Goal: Communication & Community: Ask a question

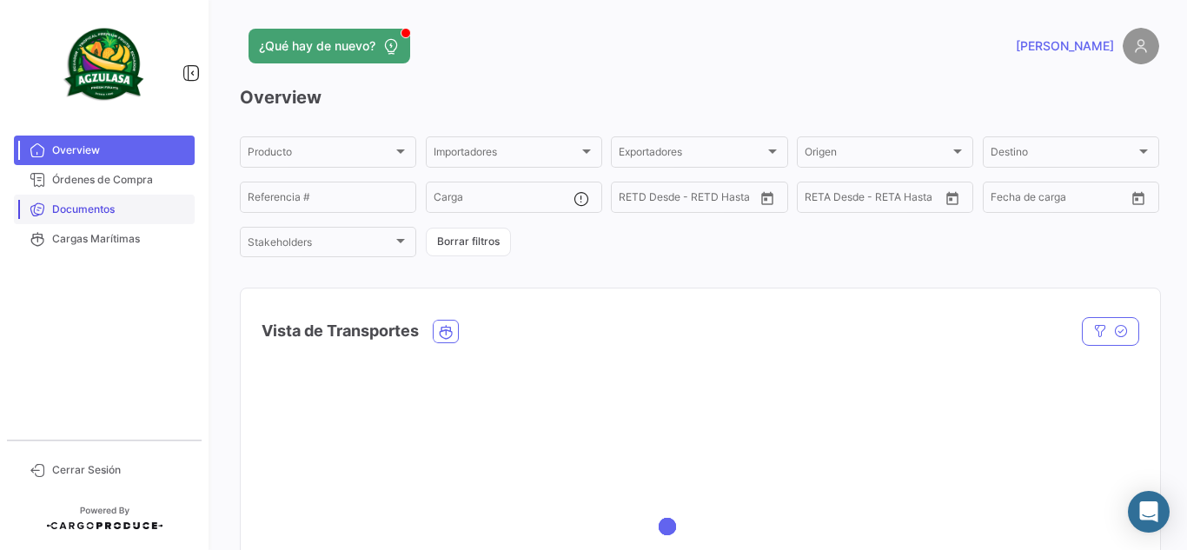
click at [84, 206] on span "Documentos" at bounding box center [120, 210] width 136 height 16
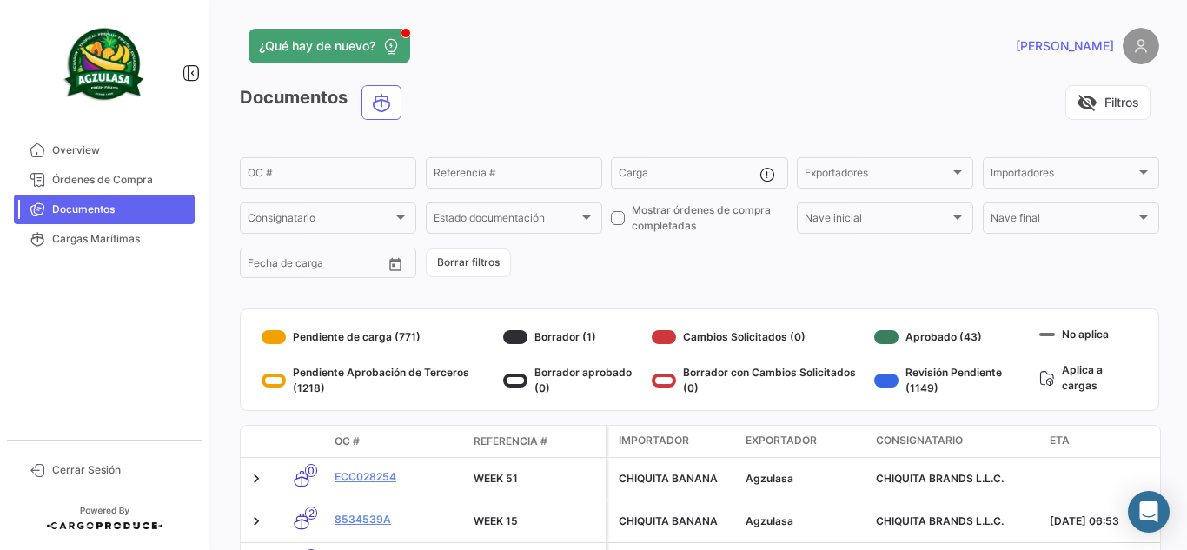
click at [677, 122] on div "Documentos visibility_off Filtros" at bounding box center [699, 109] width 919 height 49
click at [607, 89] on div "visibility_off Filtros" at bounding box center [787, 102] width 744 height 35
click at [1127, 37] on img at bounding box center [1141, 46] width 37 height 37
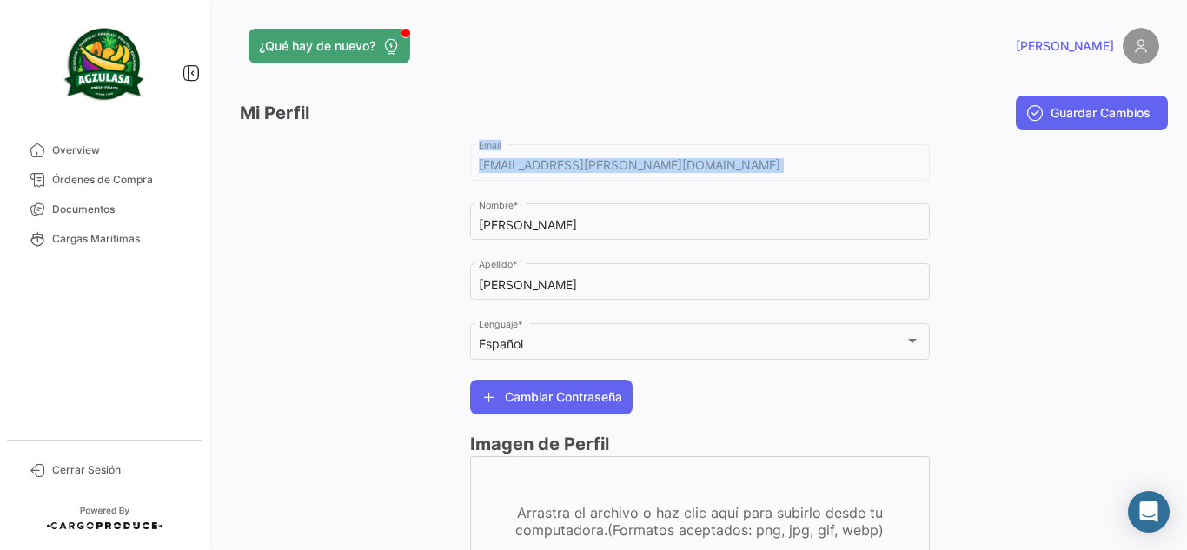
drag, startPoint x: 475, startPoint y: 224, endPoint x: 355, endPoint y: 240, distance: 120.1
click at [355, 240] on div "[EMAIL_ADDRESS][PERSON_NAME][DOMAIN_NAME] Email [PERSON_NAME] Nombre * [PERSON_…" at bounding box center [699, 372] width 919 height 463
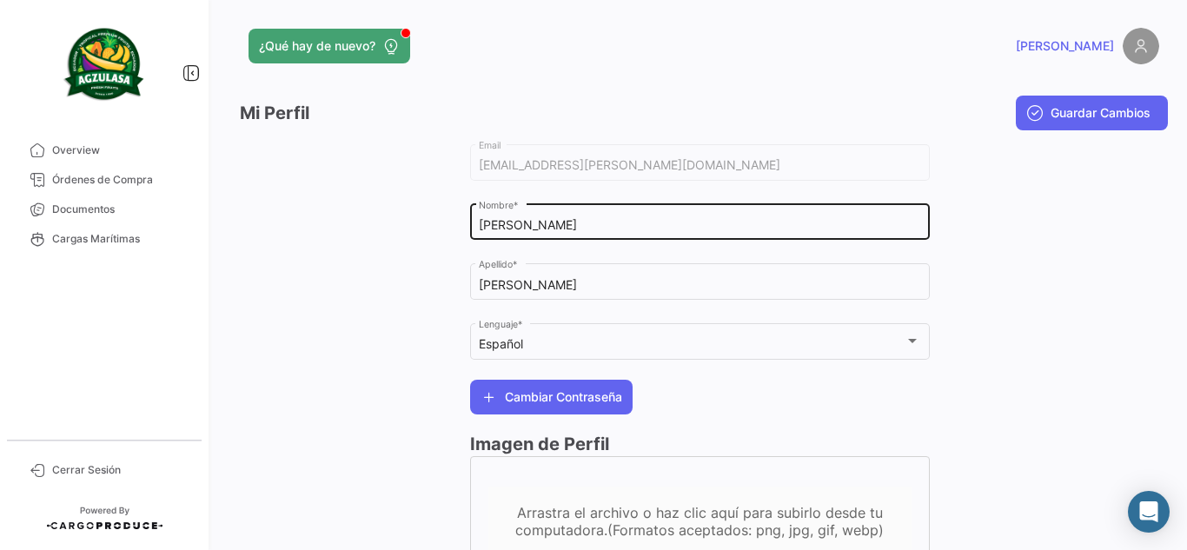
click at [533, 236] on div "[PERSON_NAME] Nombre *" at bounding box center [699, 221] width 441 height 40
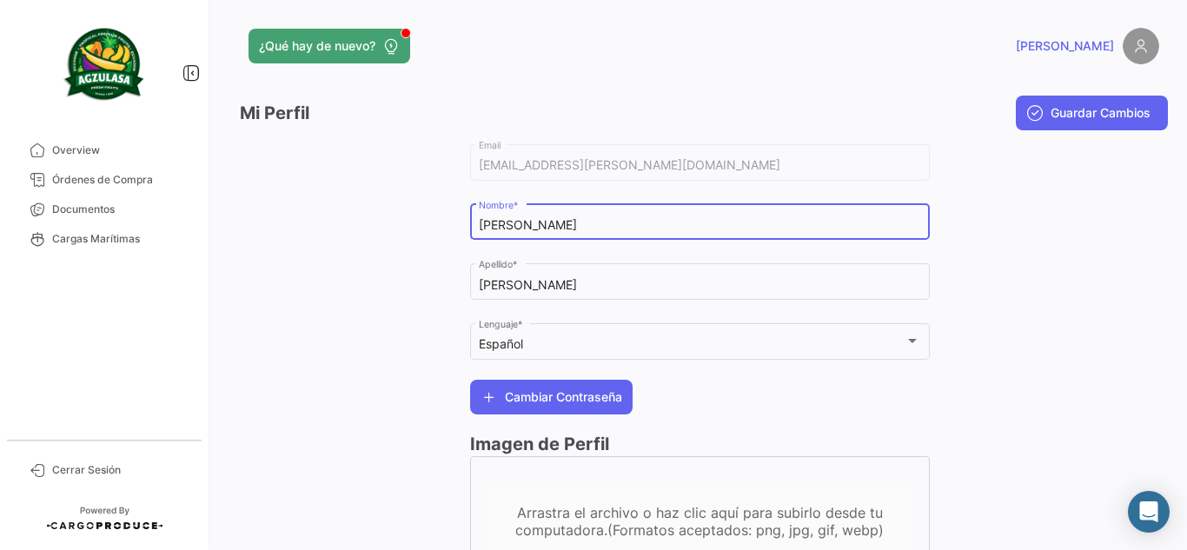
click at [501, 219] on input "[PERSON_NAME]" at bounding box center [699, 225] width 441 height 15
type input "[PERSON_NAME]"
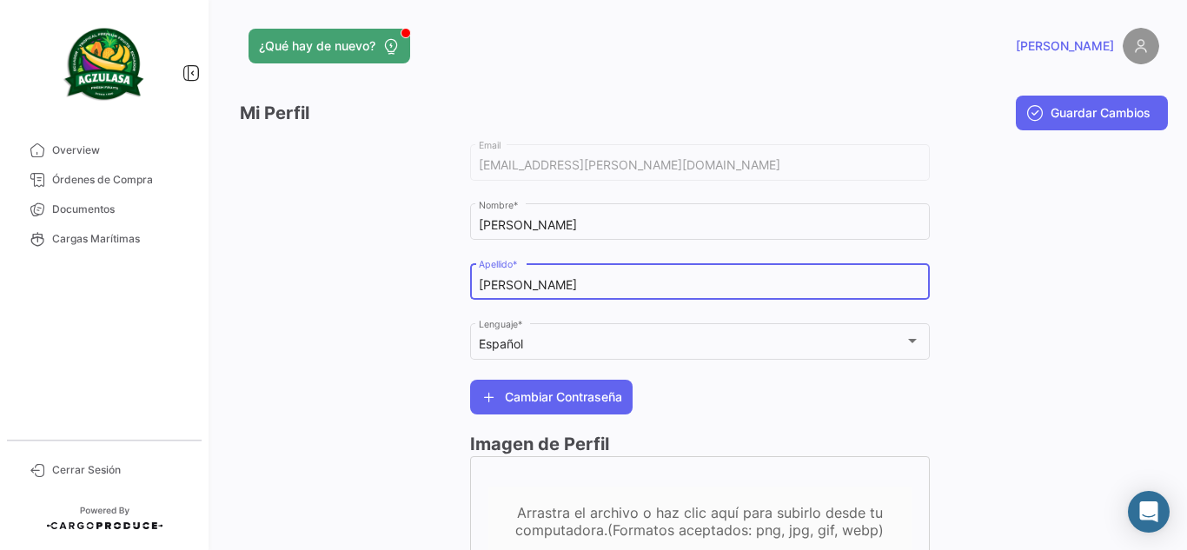
type input "[PERSON_NAME]"
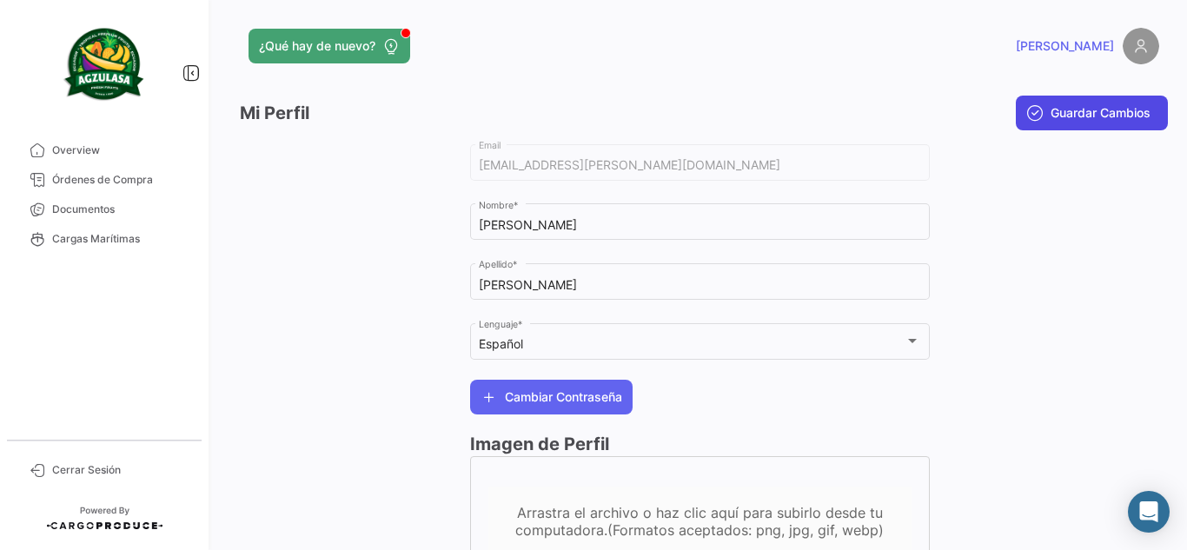
click at [1085, 108] on span "Guardar Cambios" at bounding box center [1101, 112] width 100 height 17
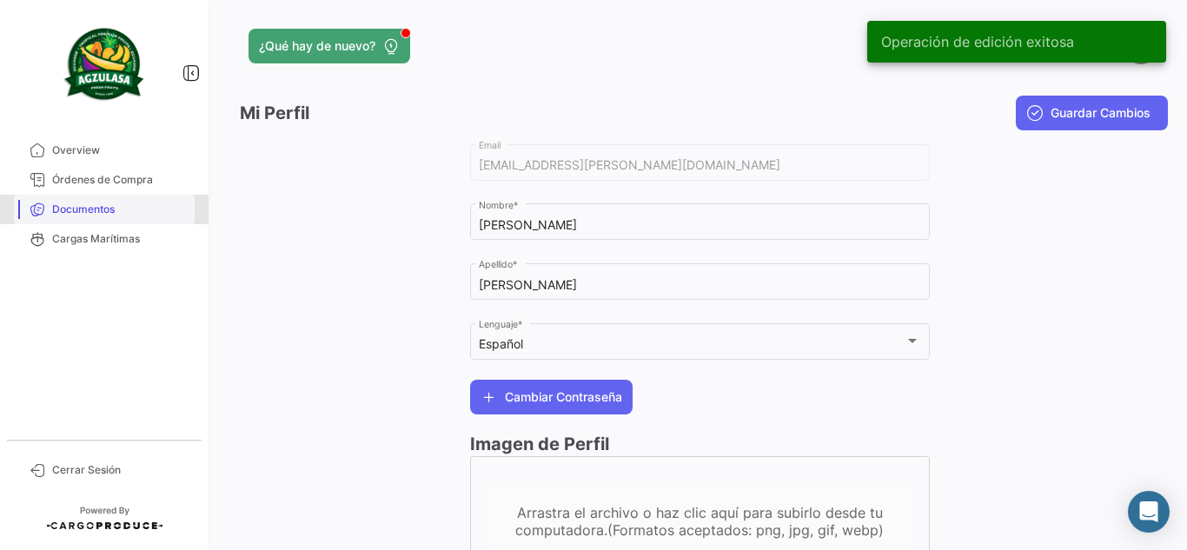
click at [79, 198] on link "Documentos" at bounding box center [104, 210] width 181 height 30
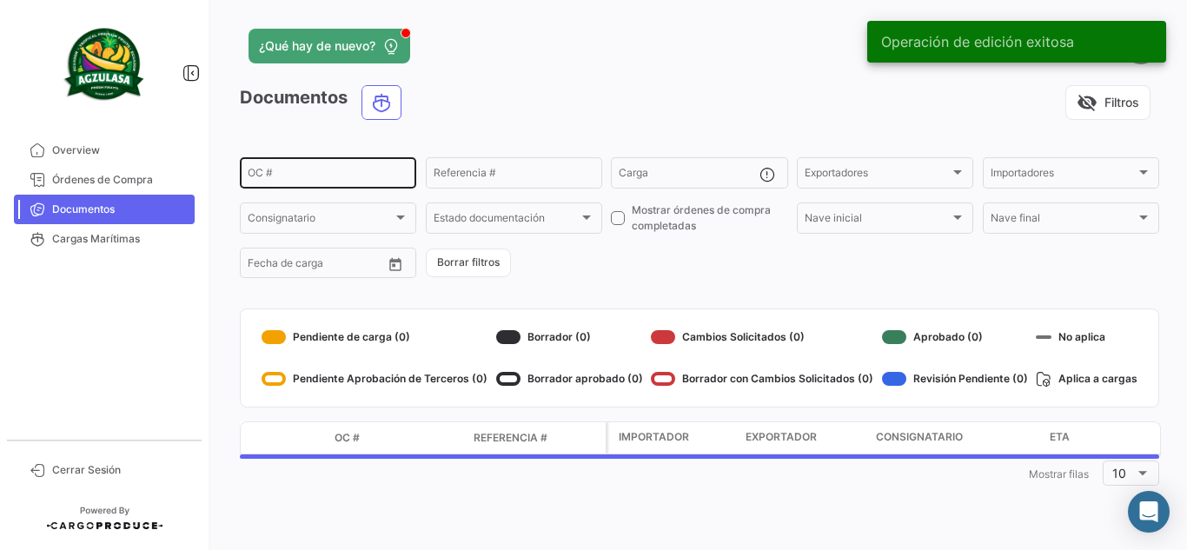
click at [358, 161] on div "OC #" at bounding box center [328, 172] width 161 height 34
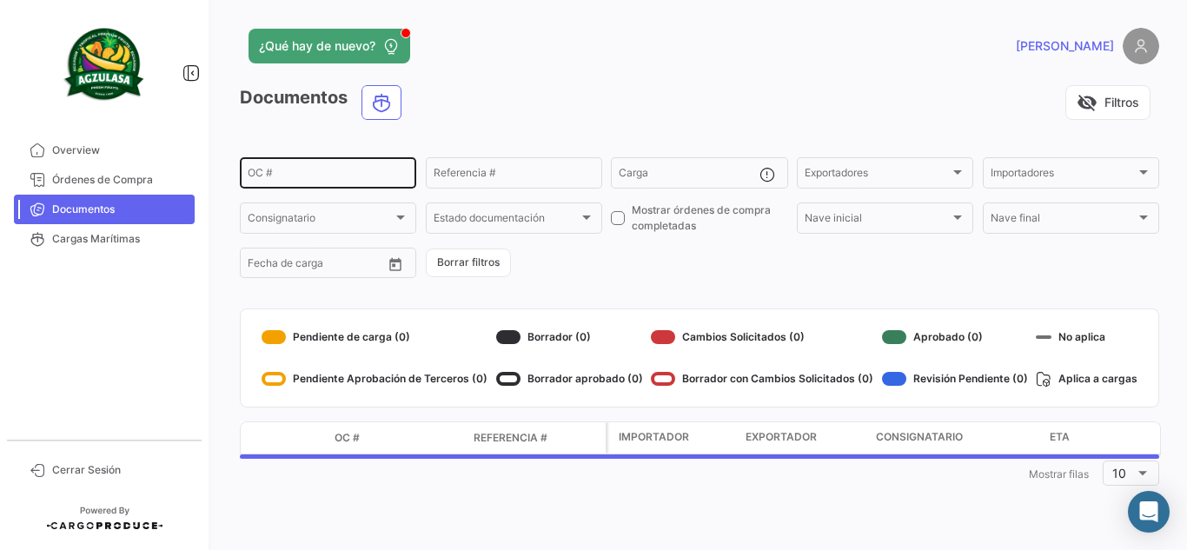
click at [334, 164] on div "OC #" at bounding box center [328, 172] width 161 height 34
paste input "UNIECPBO25390043"
type input "UNIECPBO25390043"
click at [489, 128] on div "Documentos visibility_off Filtros" at bounding box center [699, 109] width 919 height 49
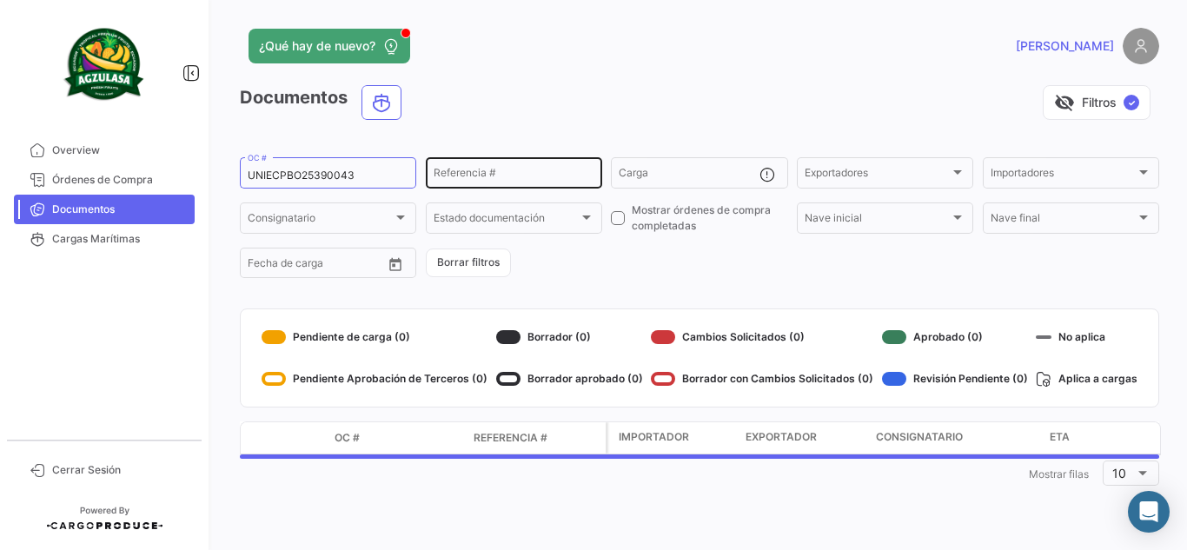
click at [504, 176] on input "Referencia #" at bounding box center [514, 175] width 161 height 12
type input "WEEK 39"
click at [587, 90] on div "visibility_off Filtros ✓" at bounding box center [787, 102] width 744 height 35
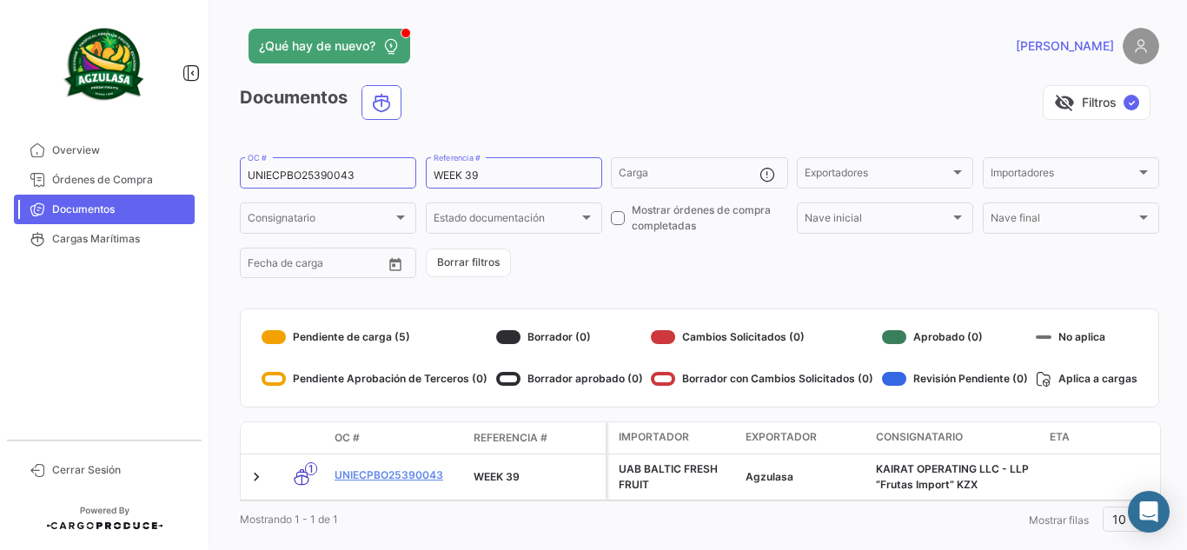
scroll to position [41, 0]
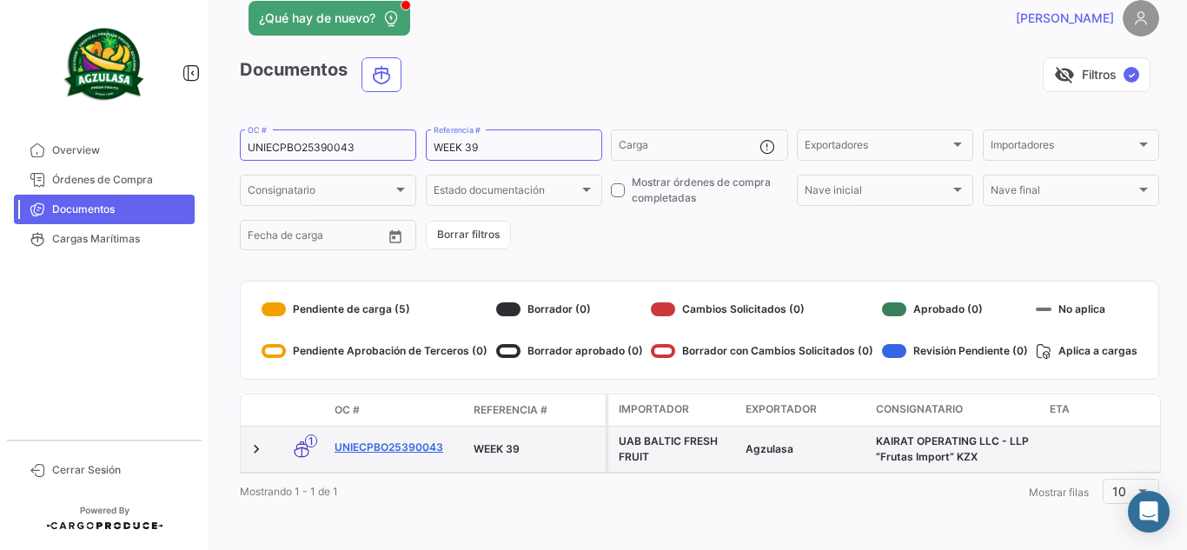
click at [390, 440] on link "UNIECPBO25390043" at bounding box center [397, 448] width 125 height 16
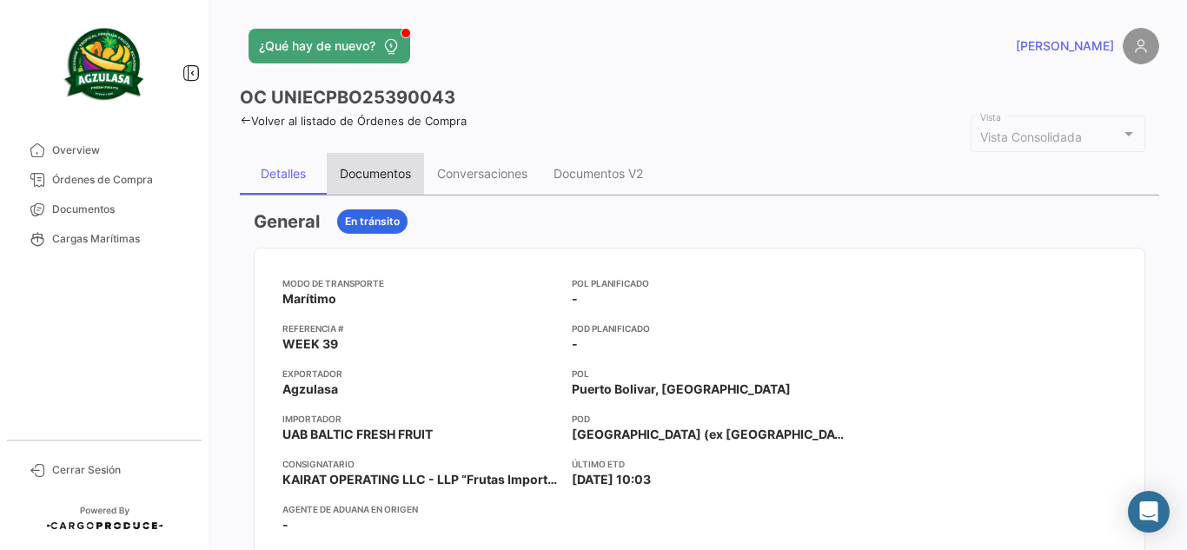
click at [392, 180] on div "Documentos" at bounding box center [375, 173] width 71 height 15
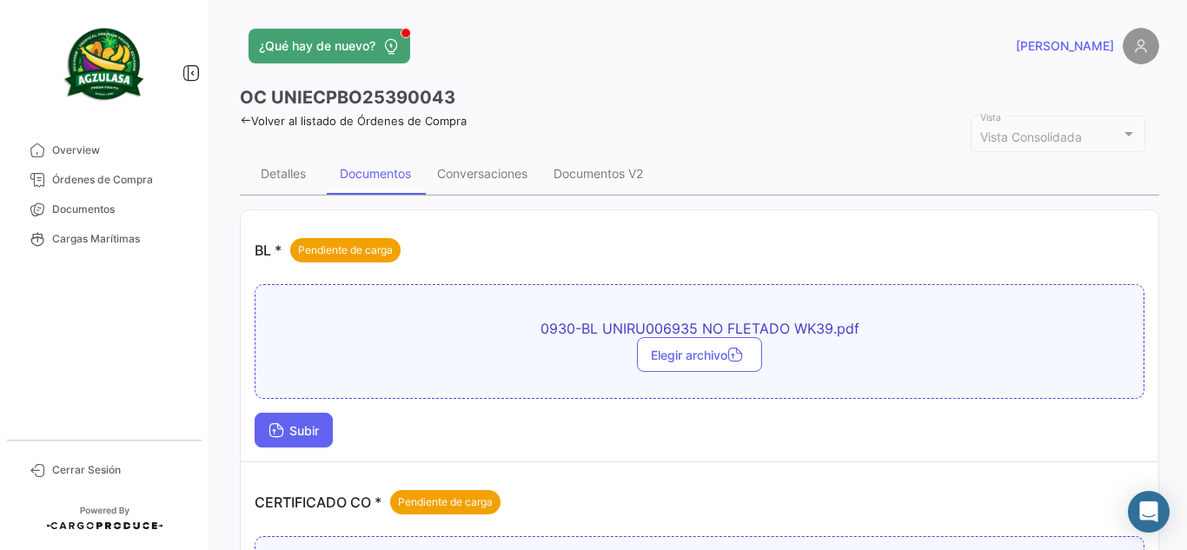
click at [303, 426] on span "Subir" at bounding box center [294, 430] width 50 height 15
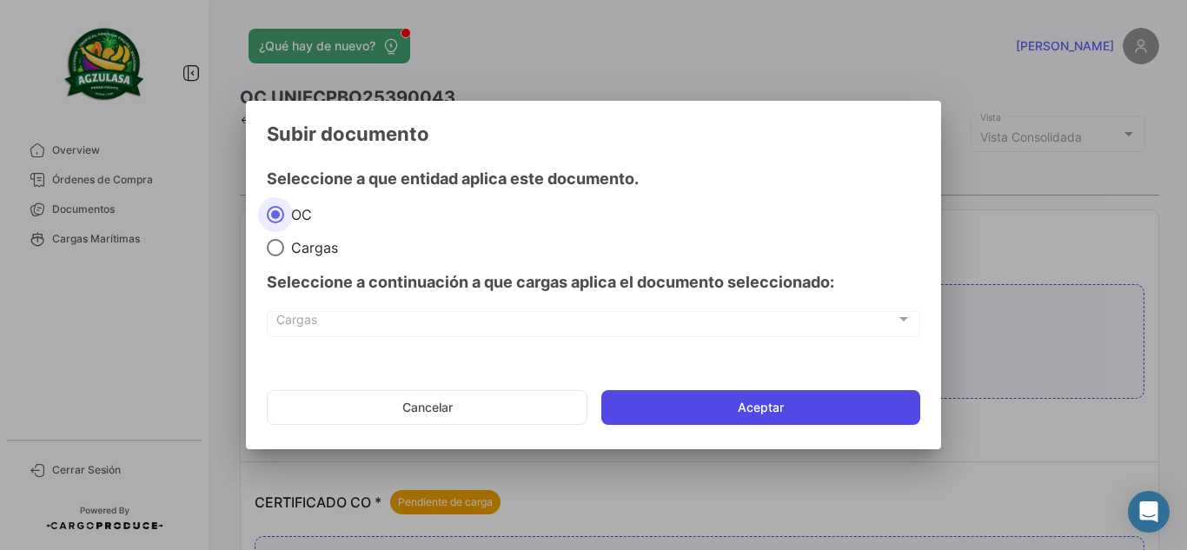
click at [731, 415] on button "Aceptar" at bounding box center [760, 407] width 319 height 35
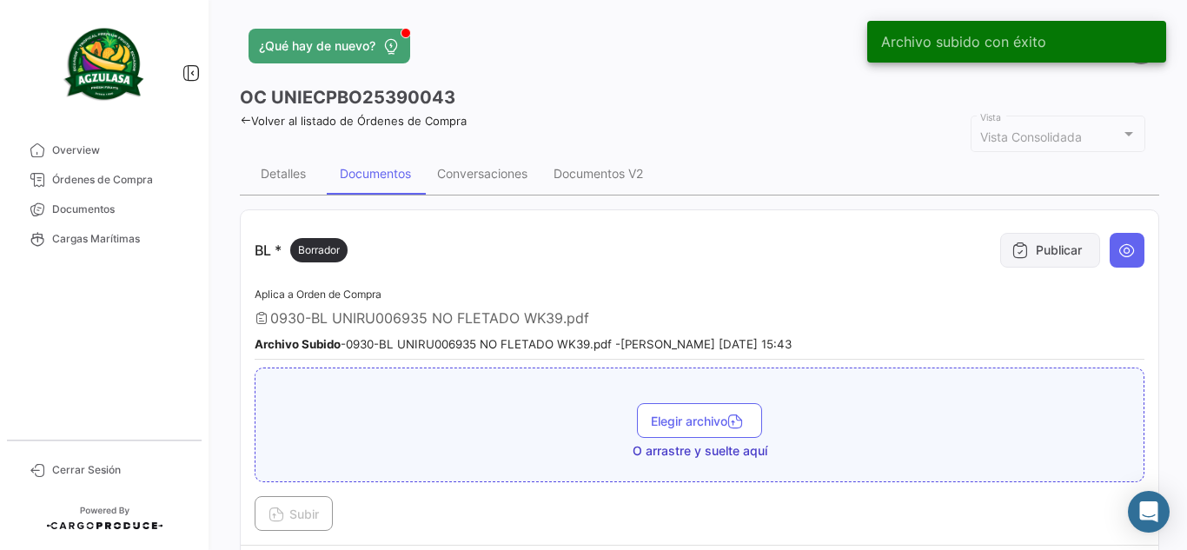
click at [1031, 248] on button "Publicar" at bounding box center [1050, 250] width 100 height 35
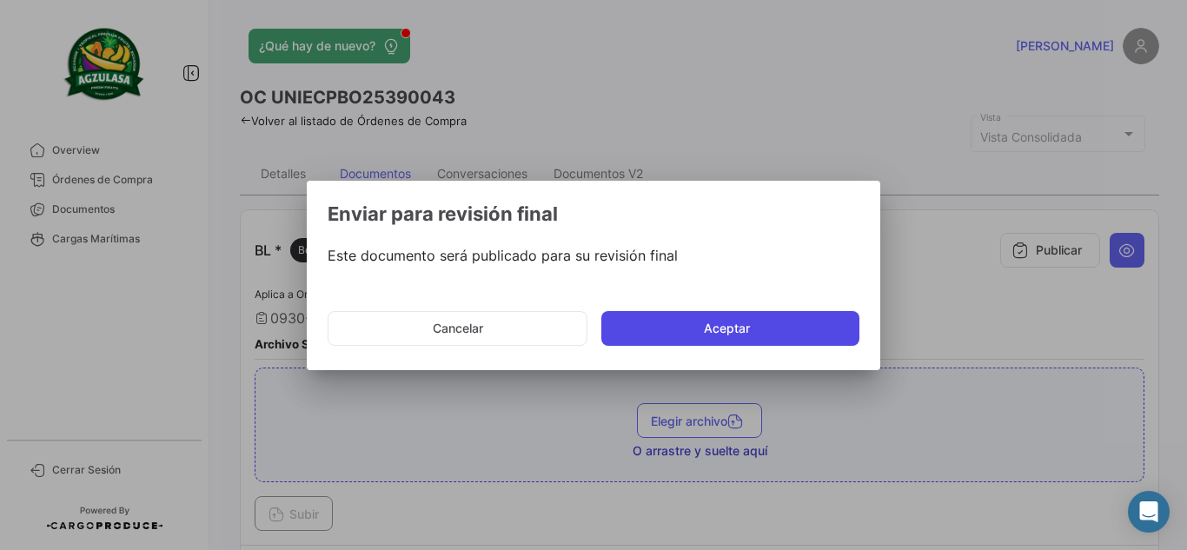
click at [744, 320] on button "Aceptar" at bounding box center [730, 328] width 258 height 35
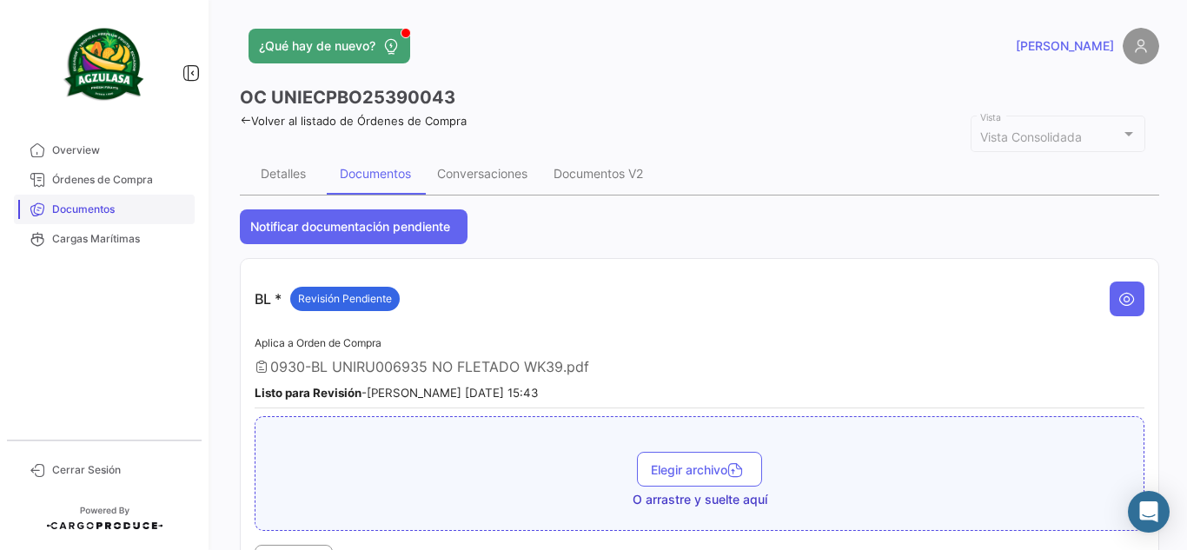
click at [91, 207] on span "Documentos" at bounding box center [120, 210] width 136 height 16
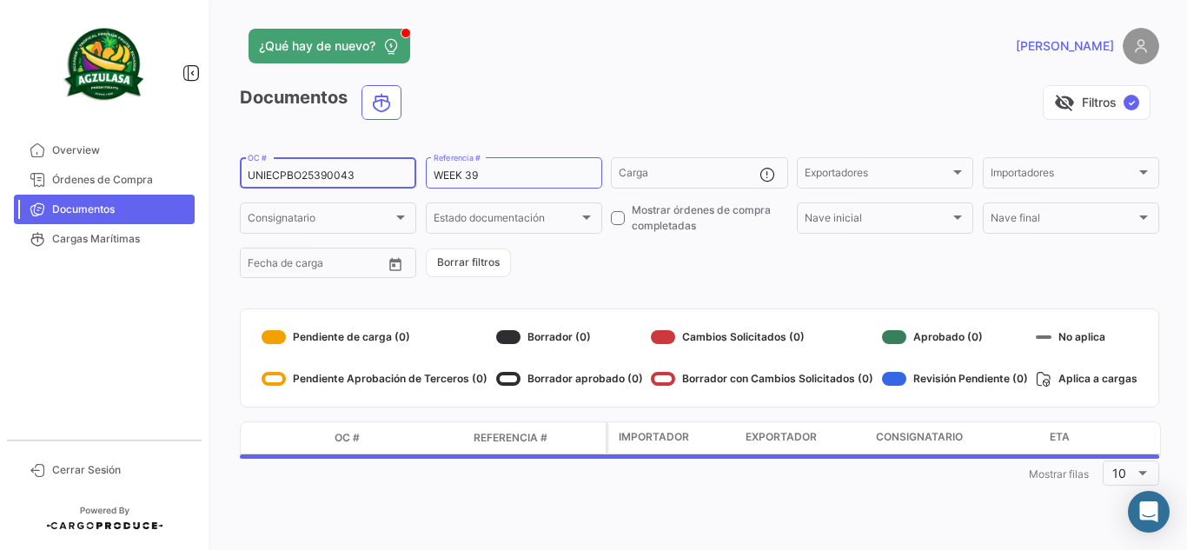
click at [324, 177] on input "UNIECPBO25390043" at bounding box center [328, 175] width 161 height 12
paste input "8006"
type input "UNIECPBO25380063"
click at [528, 100] on div "visibility_off Filtros ✓" at bounding box center [787, 102] width 744 height 35
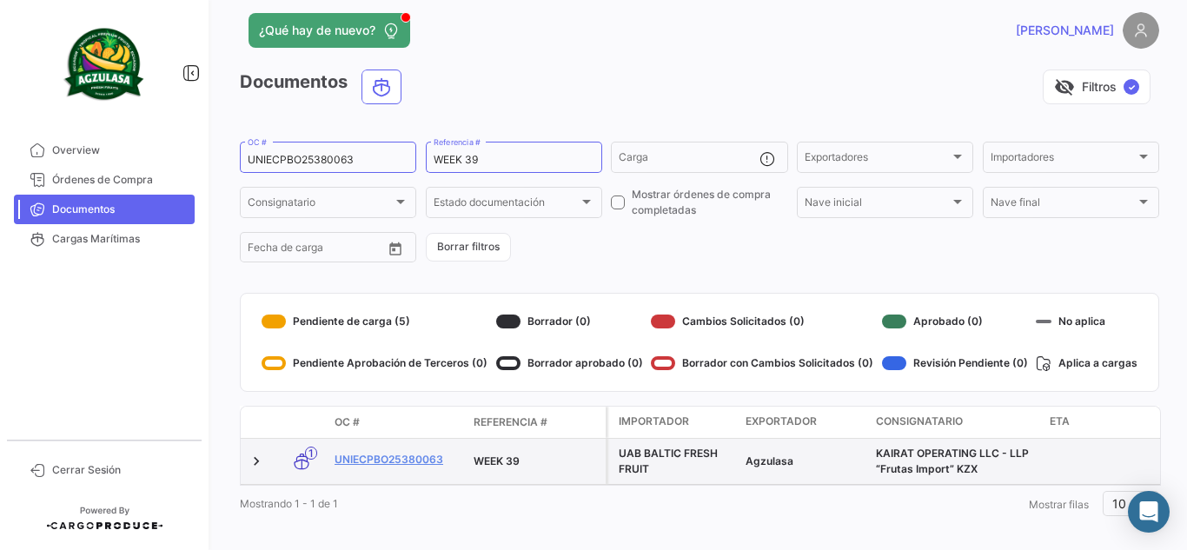
scroll to position [41, 0]
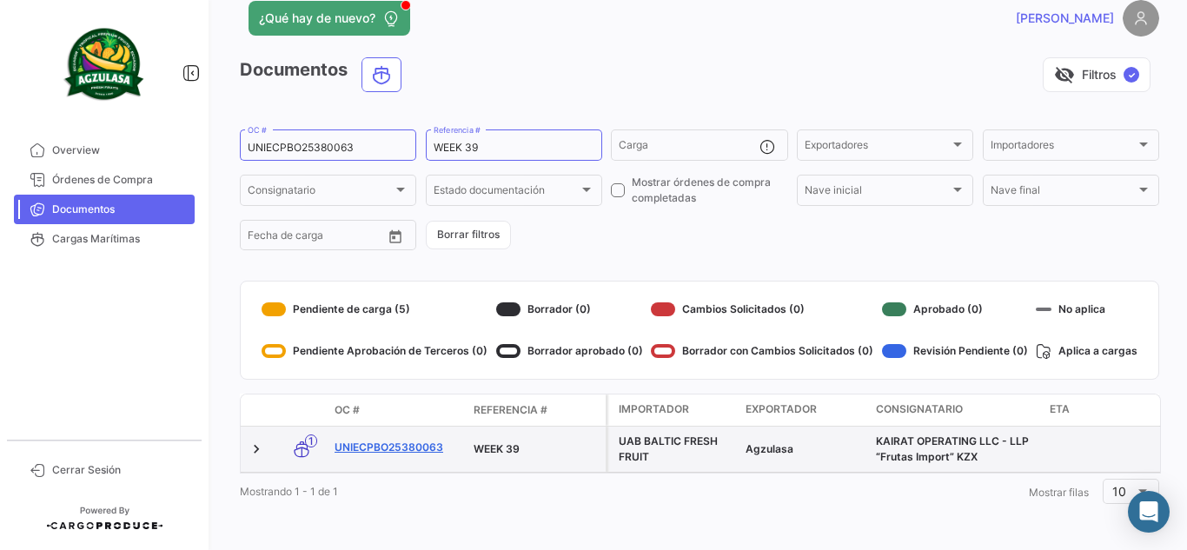
click at [435, 440] on link "UNIECPBO25380063" at bounding box center [397, 448] width 125 height 16
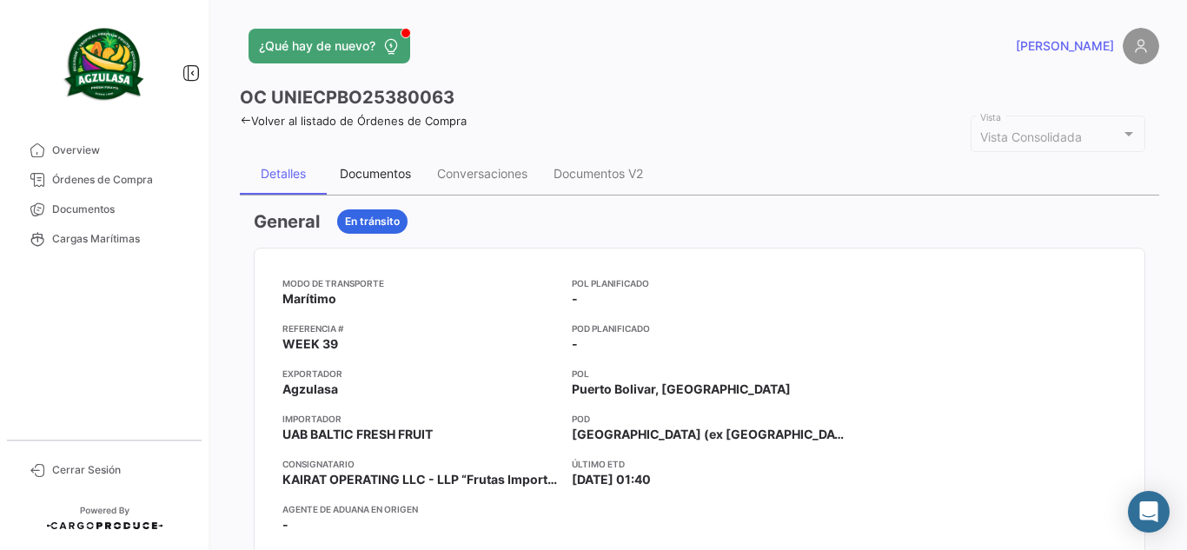
click at [386, 174] on div "Documentos" at bounding box center [375, 173] width 71 height 15
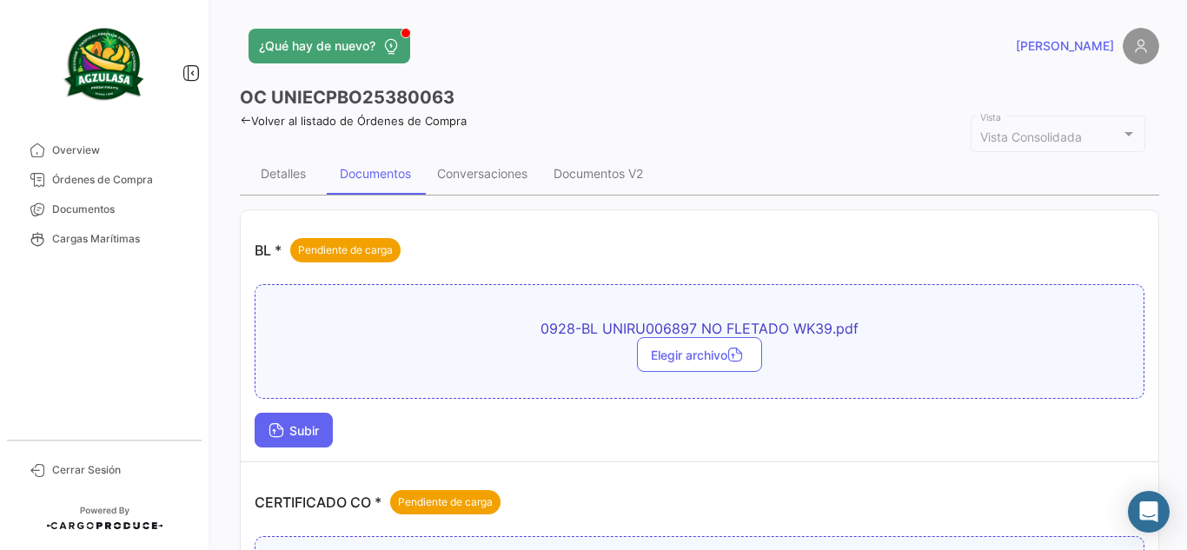
click at [290, 425] on span "Subir" at bounding box center [294, 430] width 50 height 15
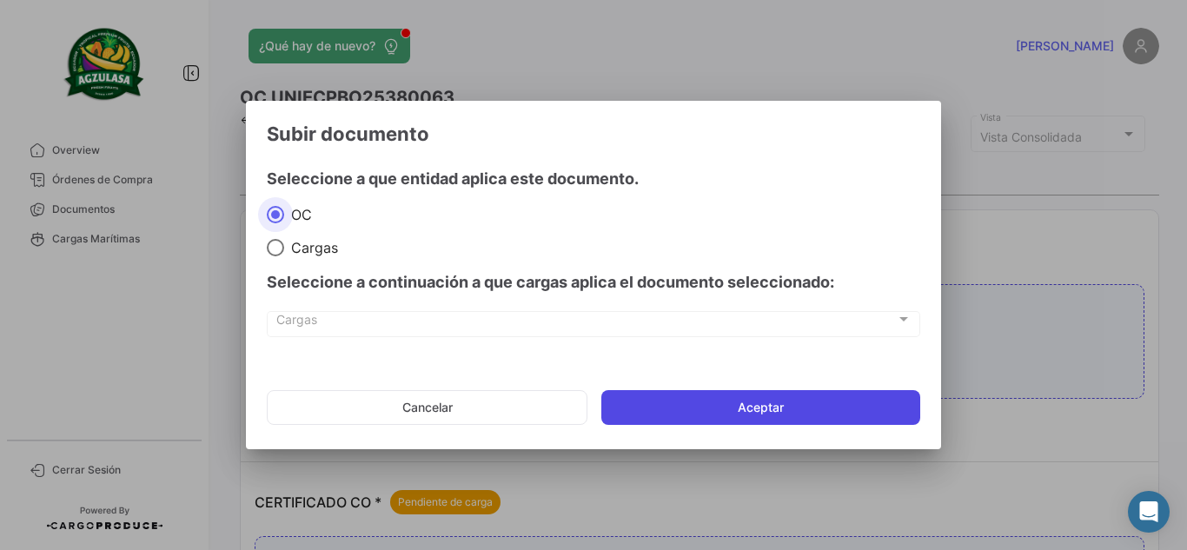
click at [729, 408] on button "Aceptar" at bounding box center [760, 407] width 319 height 35
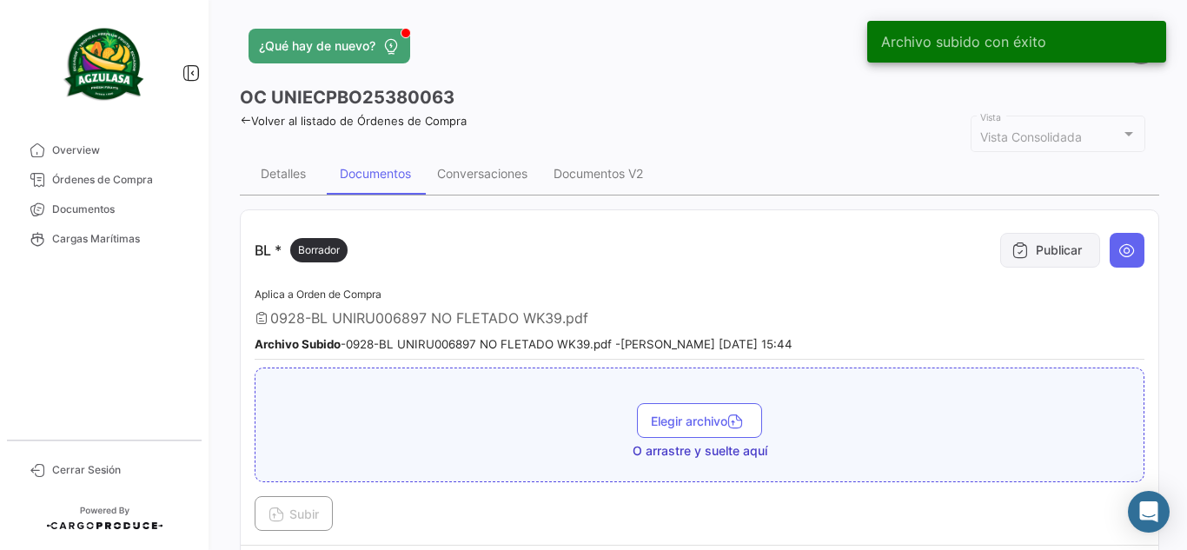
click at [1019, 255] on button "Publicar" at bounding box center [1050, 250] width 100 height 35
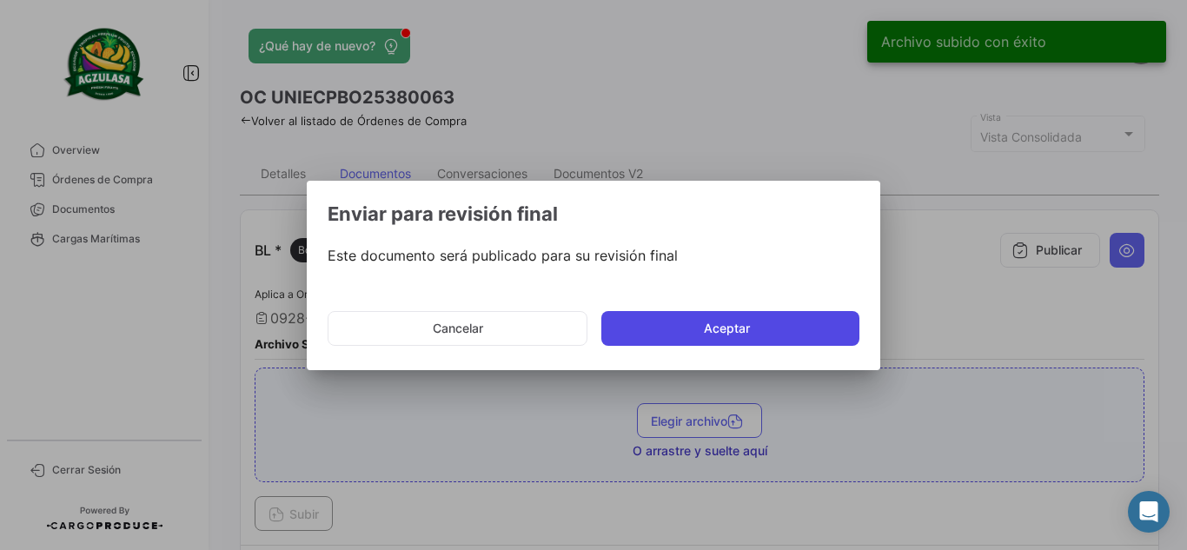
click at [718, 334] on button "Aceptar" at bounding box center [730, 328] width 258 height 35
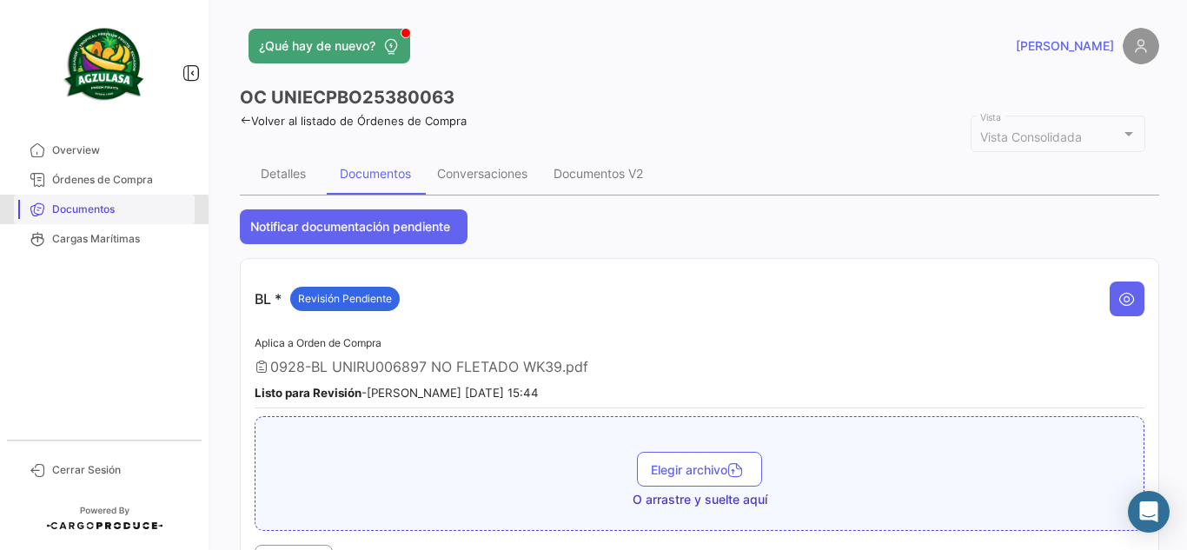
click at [79, 213] on span "Documentos" at bounding box center [120, 210] width 136 height 16
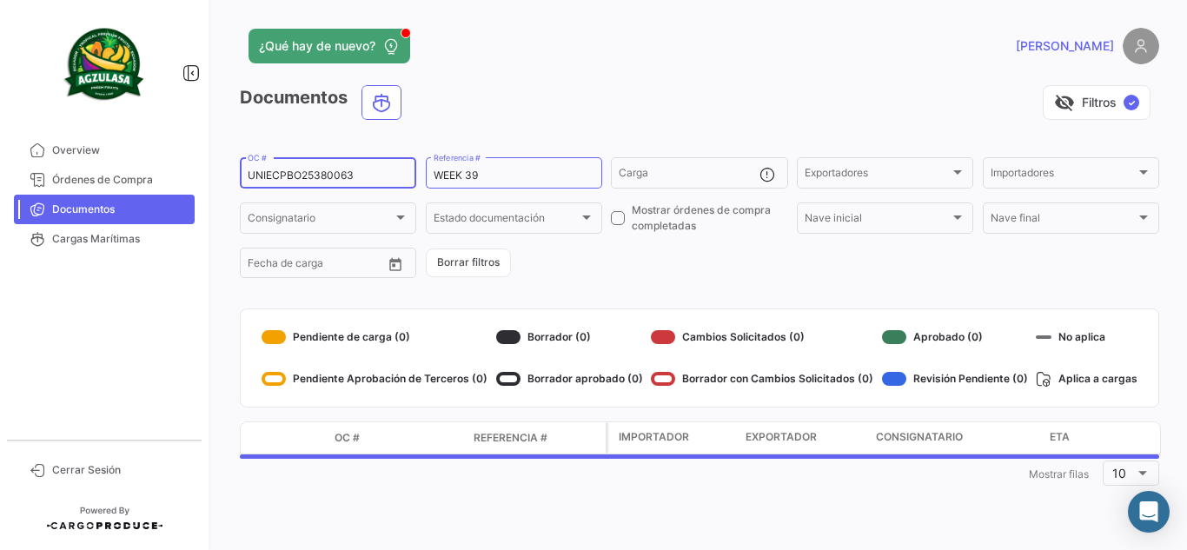
click at [349, 175] on input "UNIECPBO25380063" at bounding box center [328, 175] width 161 height 12
paste input "7"
click at [460, 99] on div "visibility_off Filtros ✓" at bounding box center [787, 102] width 744 height 35
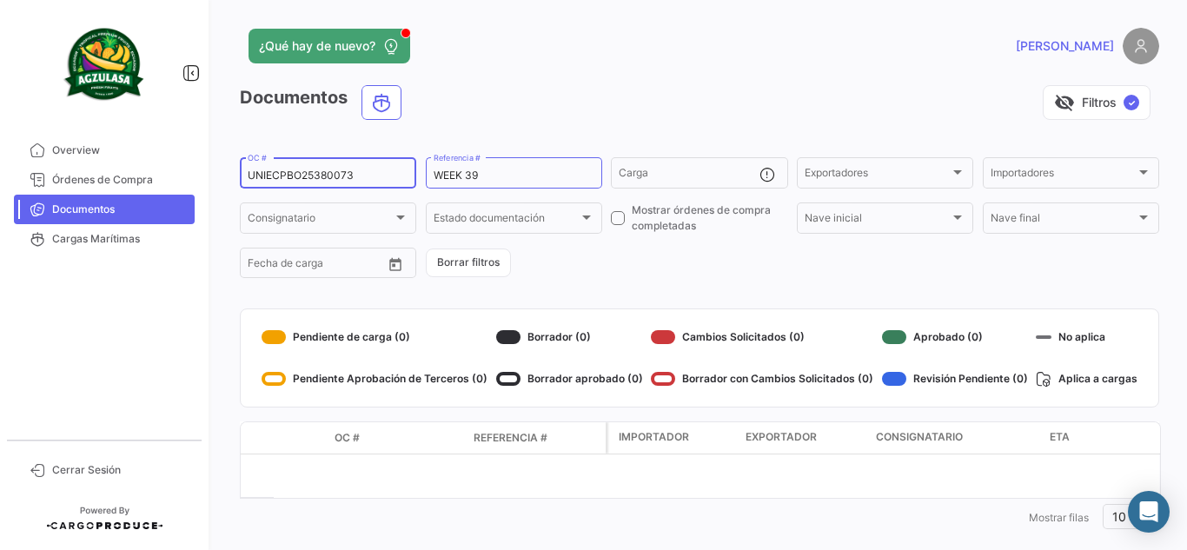
click at [382, 171] on input "UNIECPBO25380073" at bounding box center [328, 175] width 161 height 12
type input "UNIECPBO25380073"
click at [622, 67] on app-header "¿Qué hay de nuevo? [PERSON_NAME]" at bounding box center [699, 56] width 919 height 57
click at [508, 174] on input "WEEK 39" at bounding box center [514, 175] width 161 height 12
type input "WEEK 39"
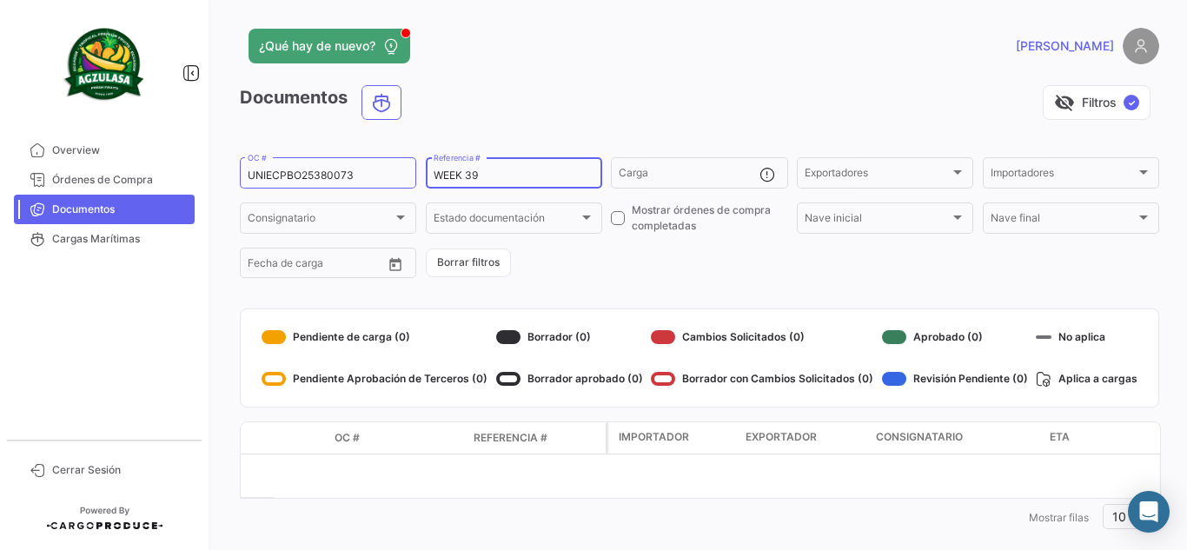
click at [563, 50] on div "¿Qué hay de nuevo?" at bounding box center [493, 46] width 506 height 35
click at [1133, 511] on div "Abrir Intercom Messenger" at bounding box center [1149, 512] width 46 height 46
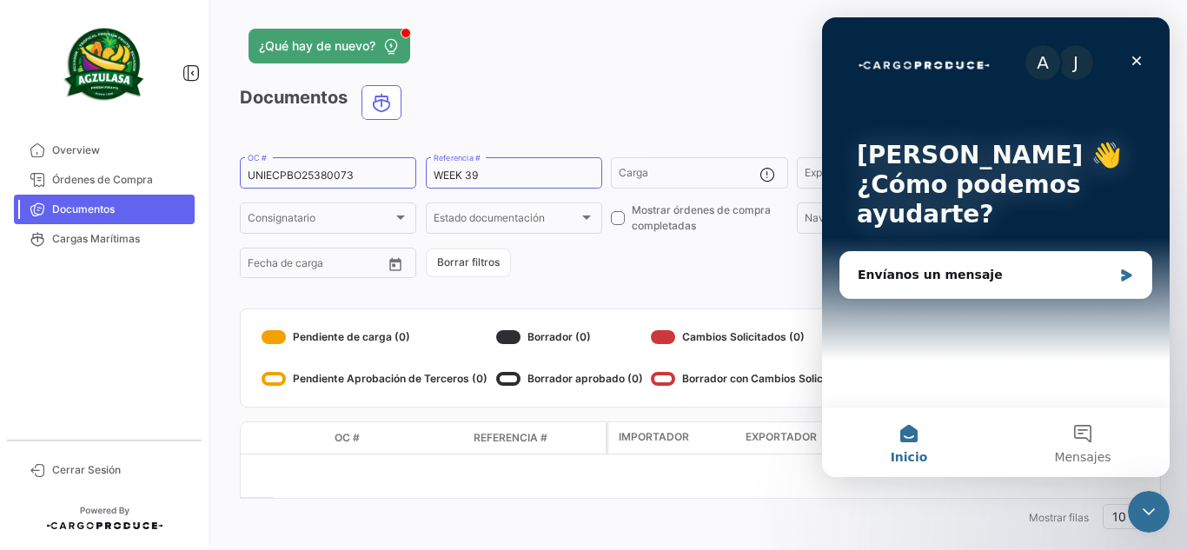
click at [668, 61] on div "¿Qué hay de nuevo?" at bounding box center [493, 46] width 506 height 35
click at [1139, 58] on icon "Cerrar" at bounding box center [1137, 61] width 10 height 10
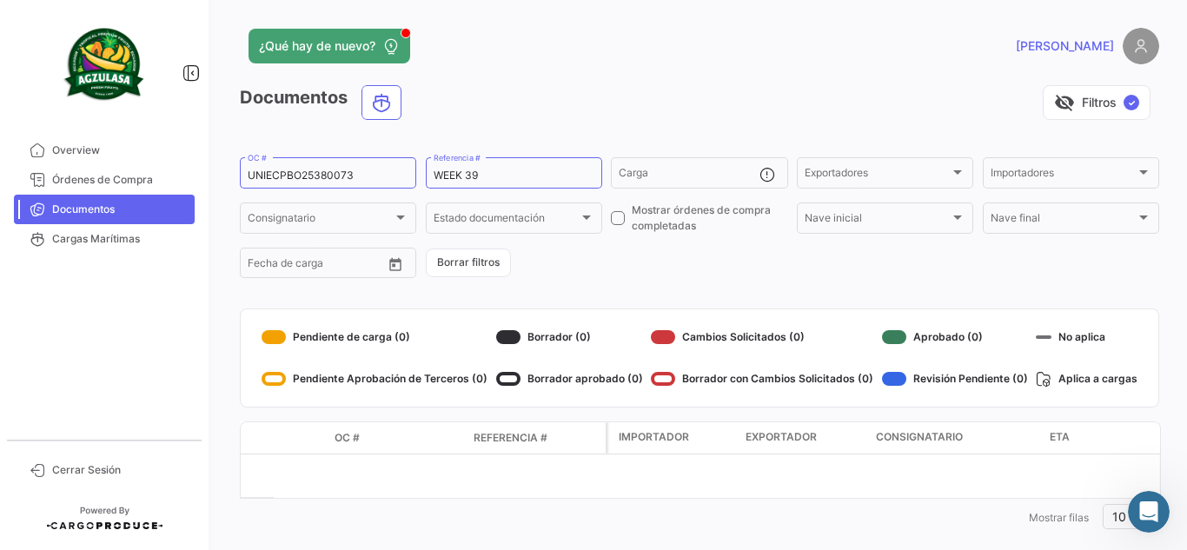
click at [821, 72] on app-header "¿Qué hay de nuevo? [PERSON_NAME]" at bounding box center [699, 56] width 919 height 57
click at [1136, 58] on img at bounding box center [1141, 46] width 37 height 37
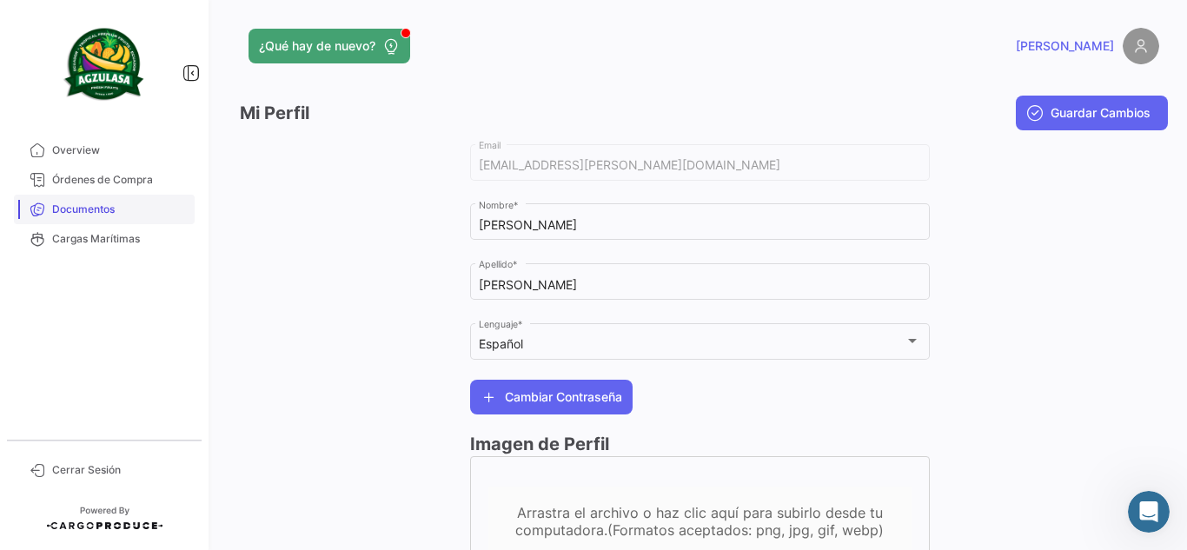
click at [92, 209] on span "Documentos" at bounding box center [120, 210] width 136 height 16
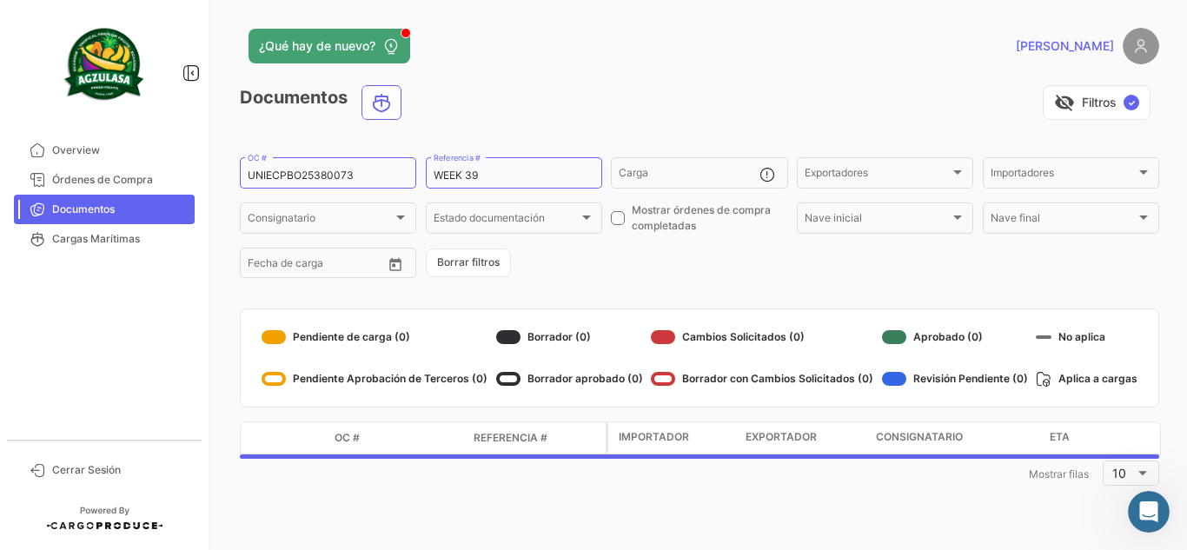
click at [758, 70] on app-header "¿Qué hay de nuevo? [PERSON_NAME]" at bounding box center [699, 56] width 919 height 57
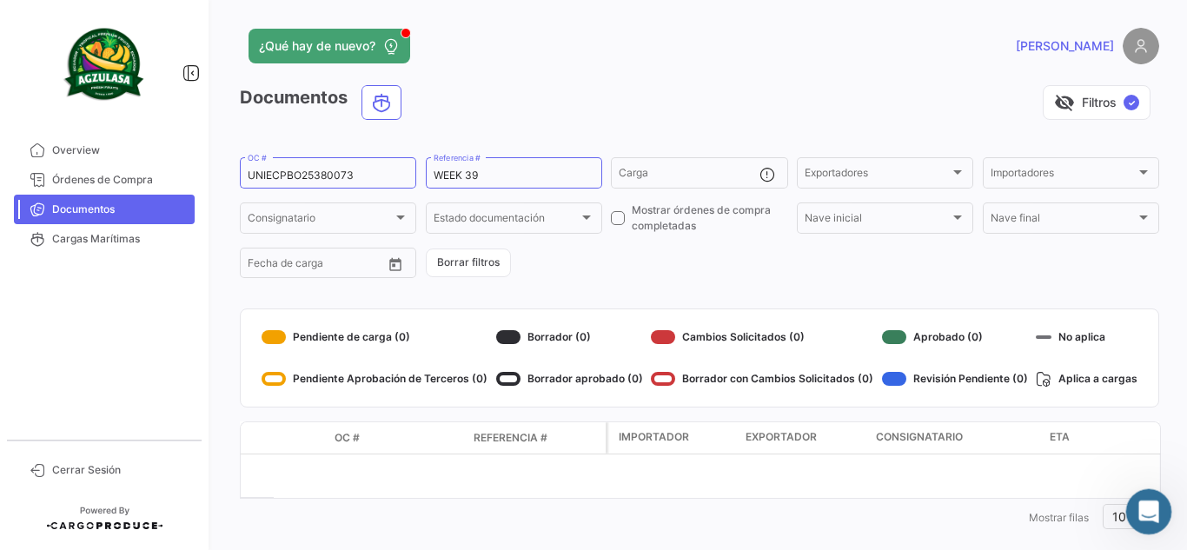
click at [1144, 506] on icon "Abrir Intercom Messenger" at bounding box center [1146, 509] width 29 height 29
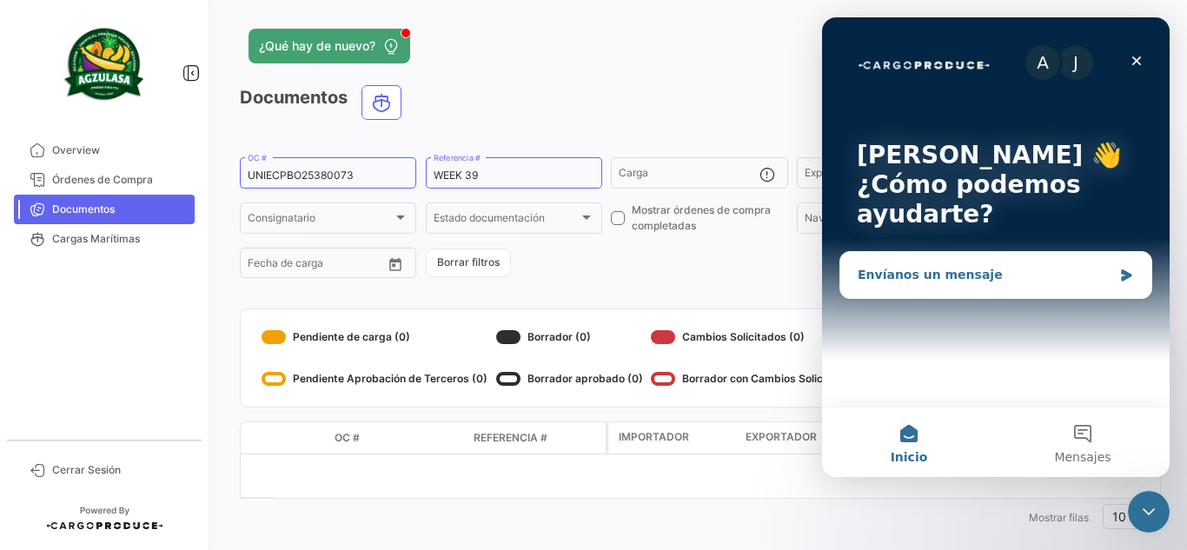
click at [931, 270] on div "Envíanos un mensaje" at bounding box center [985, 275] width 255 height 18
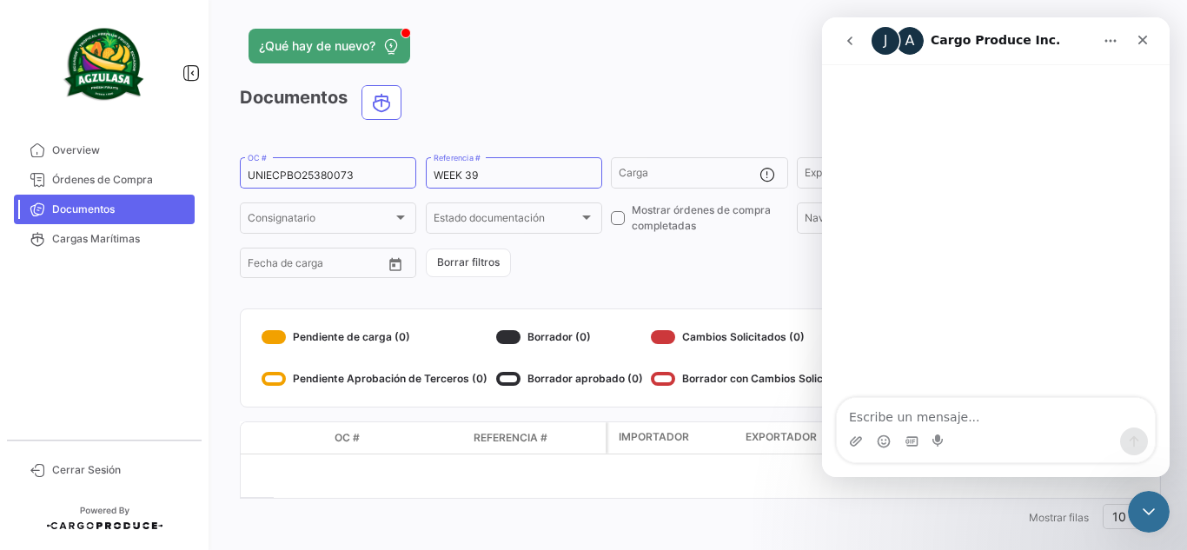
click at [926, 418] on textarea "Escribe un mensaje..." at bounding box center [996, 413] width 318 height 30
type textarea "h"
type textarea "Hola, buenas tardes"
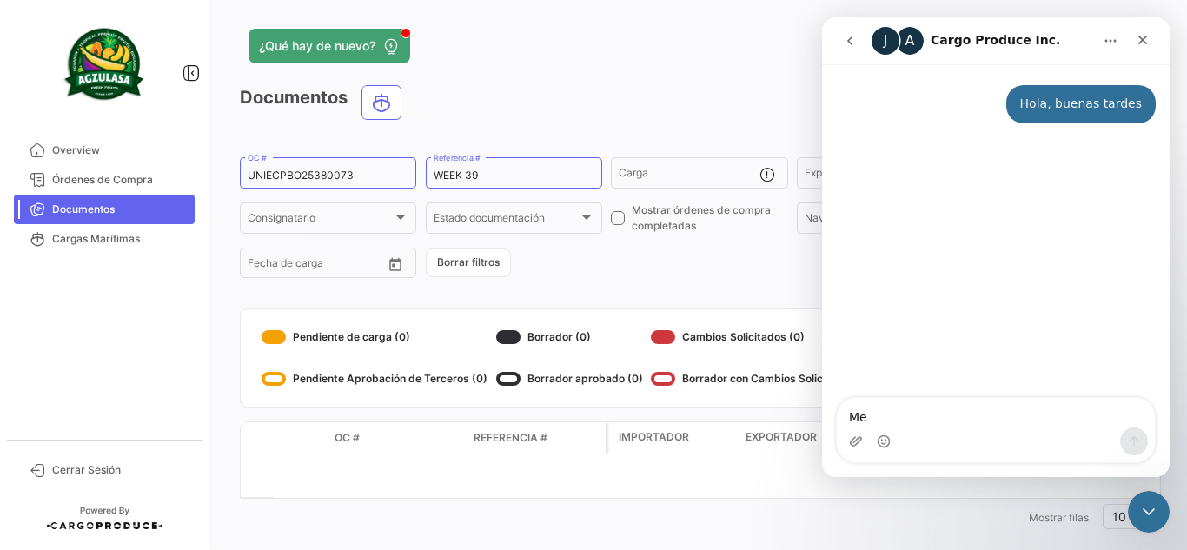
type textarea "Me a"
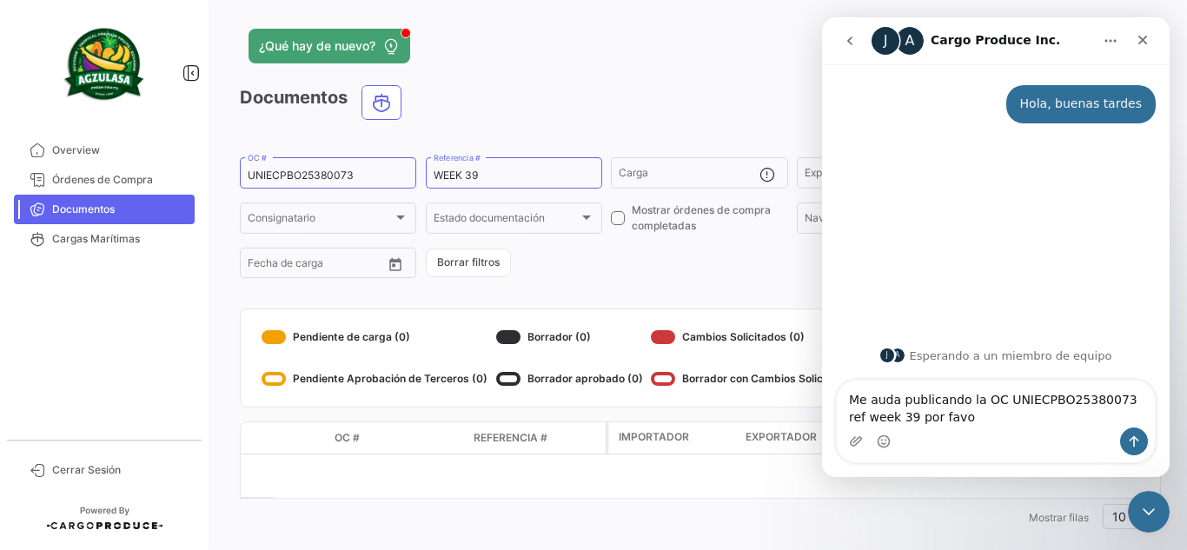
type textarea "Me auda publicando la OC UNIECPBO25380073 ref week 39 por favor"
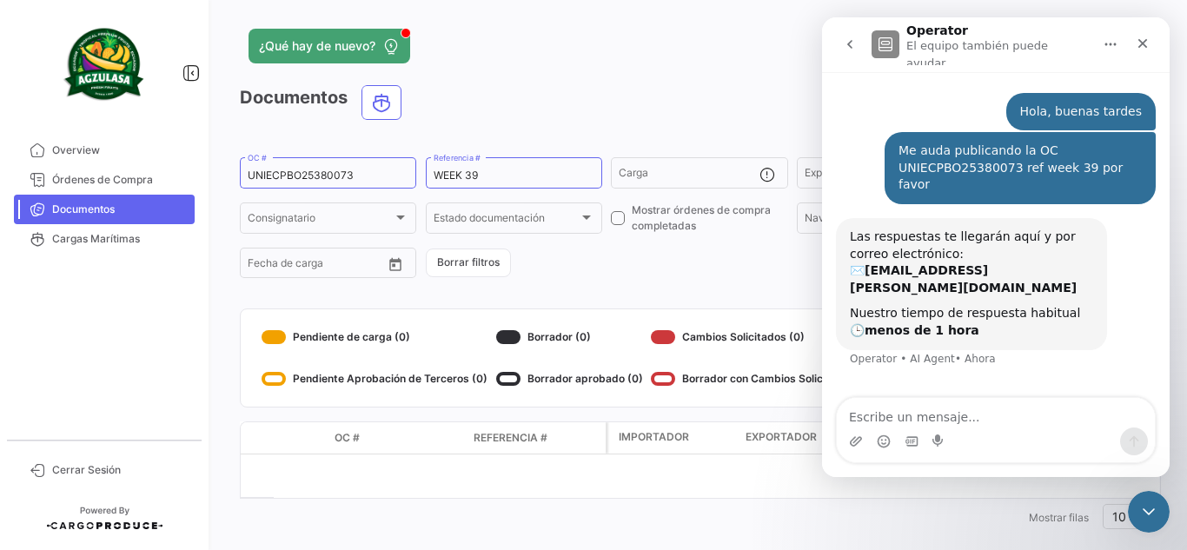
click at [850, 41] on icon "go back" at bounding box center [850, 44] width 14 height 14
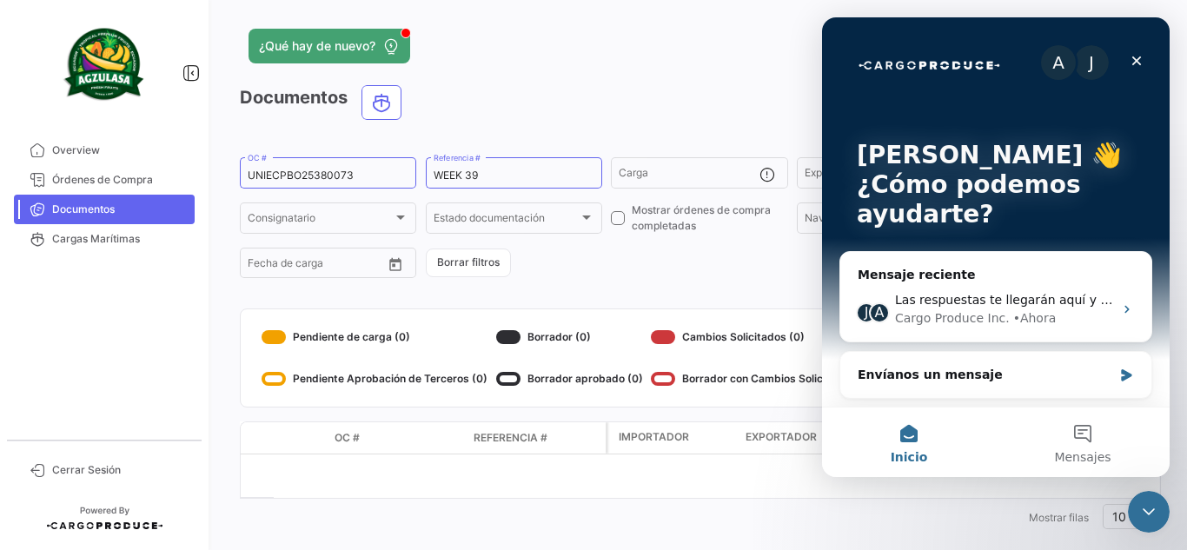
click at [900, 29] on div "A J [PERSON_NAME] 👋 ¿Cómo podemos ayudarte?" at bounding box center [996, 188] width 313 height 342
click at [748, 44] on div "[PERSON_NAME]" at bounding box center [953, 46] width 414 height 37
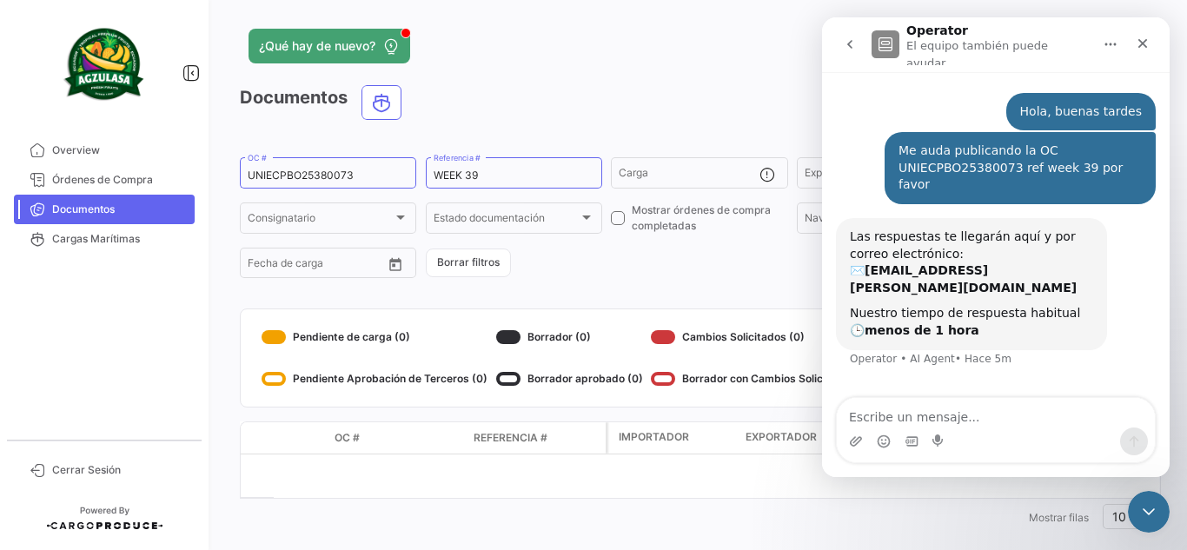
click at [680, 106] on div "visibility_off Filtros ✓" at bounding box center [787, 102] width 744 height 35
click at [610, 123] on div "Documentos visibility_off Filtros ✓" at bounding box center [699, 109] width 919 height 49
click at [587, 93] on div "visibility_off Filtros ✓" at bounding box center [787, 102] width 744 height 35
click at [316, 186] on div "UNIECPBO25380073 OC #" at bounding box center [328, 172] width 161 height 34
click at [326, 172] on input "UNIECPBO25380073" at bounding box center [328, 175] width 161 height 12
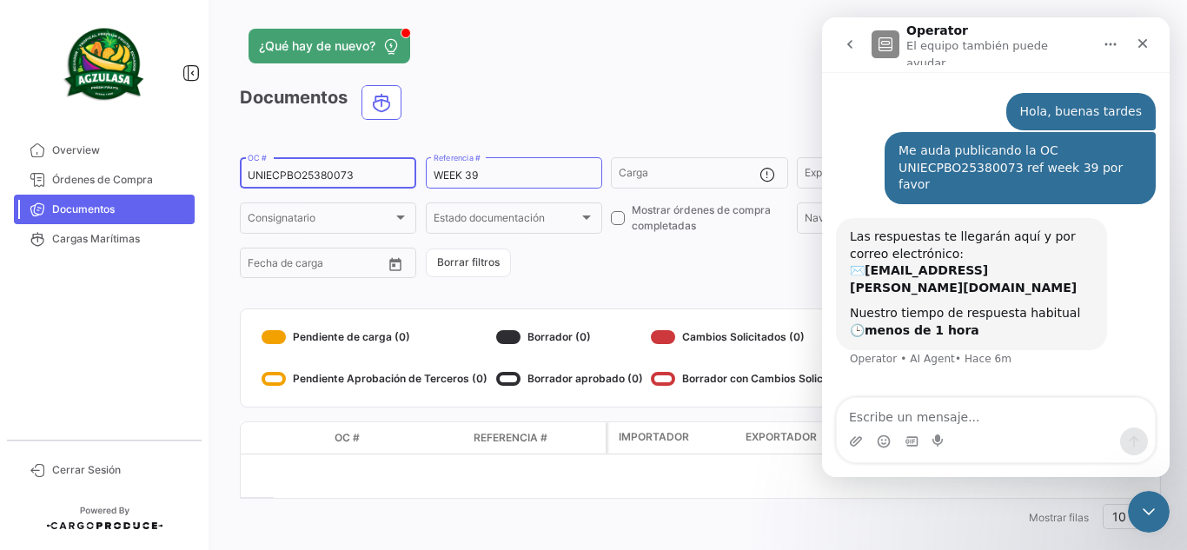
click at [326, 172] on input "UNIECPBO25380073" at bounding box center [328, 175] width 161 height 12
paste input "66"
type input "UNIECPBO25380066"
click at [484, 115] on div "visibility_off Filtros ✓" at bounding box center [787, 102] width 744 height 35
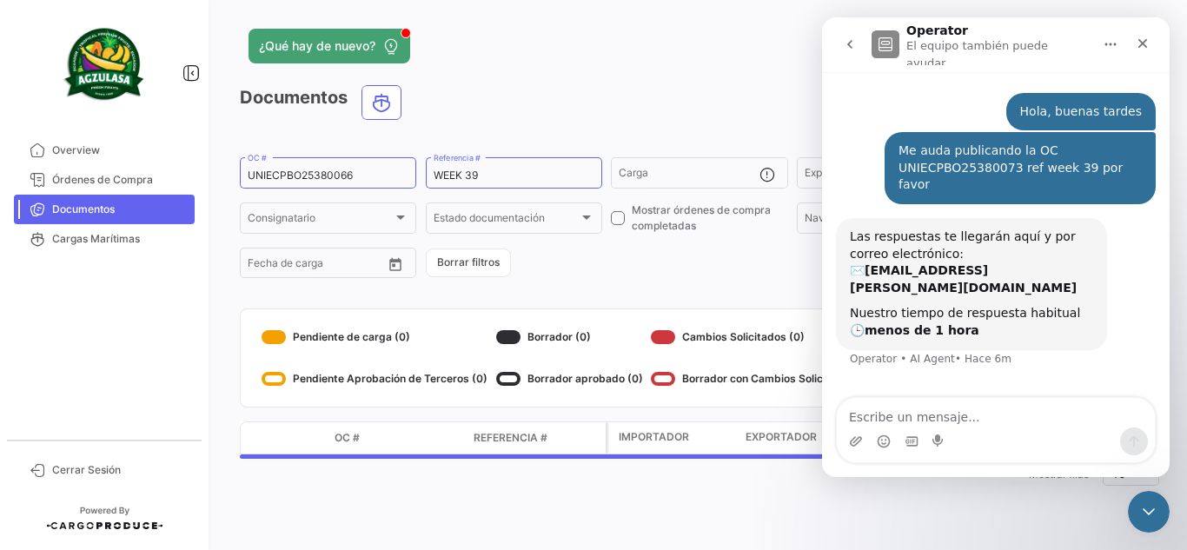
drag, startPoint x: 858, startPoint y: 39, endPoint x: 1621, endPoint y: 76, distance: 764.0
click at [858, 39] on button "go back" at bounding box center [849, 44] width 33 height 33
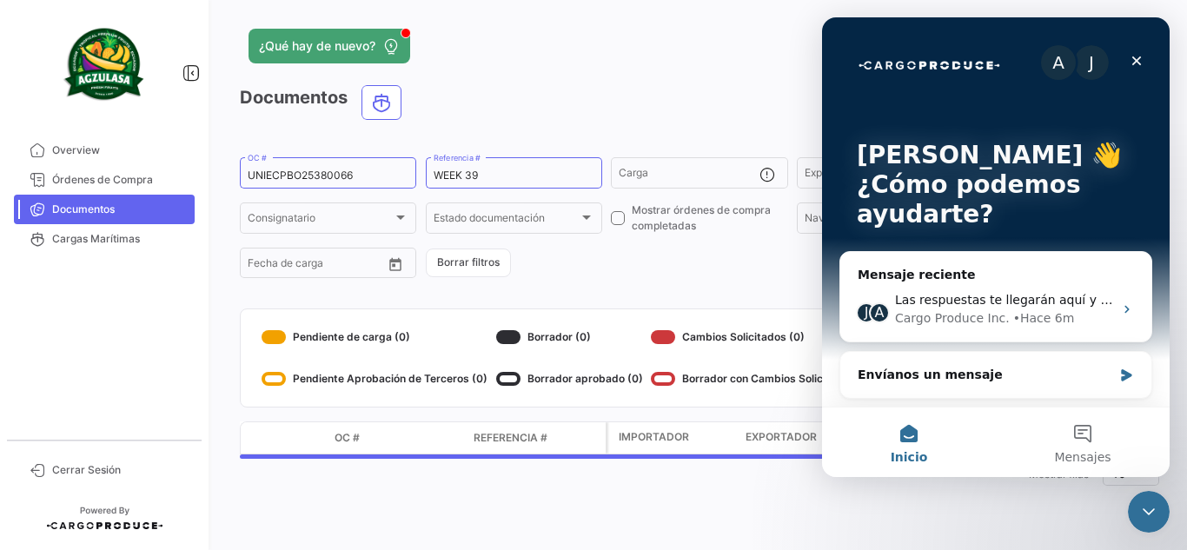
click at [890, 432] on button "Inicio" at bounding box center [909, 443] width 174 height 70
click at [918, 51] on div "A J" at bounding box center [996, 62] width 278 height 35
click at [1133, 65] on icon "Cerrar" at bounding box center [1137, 61] width 10 height 10
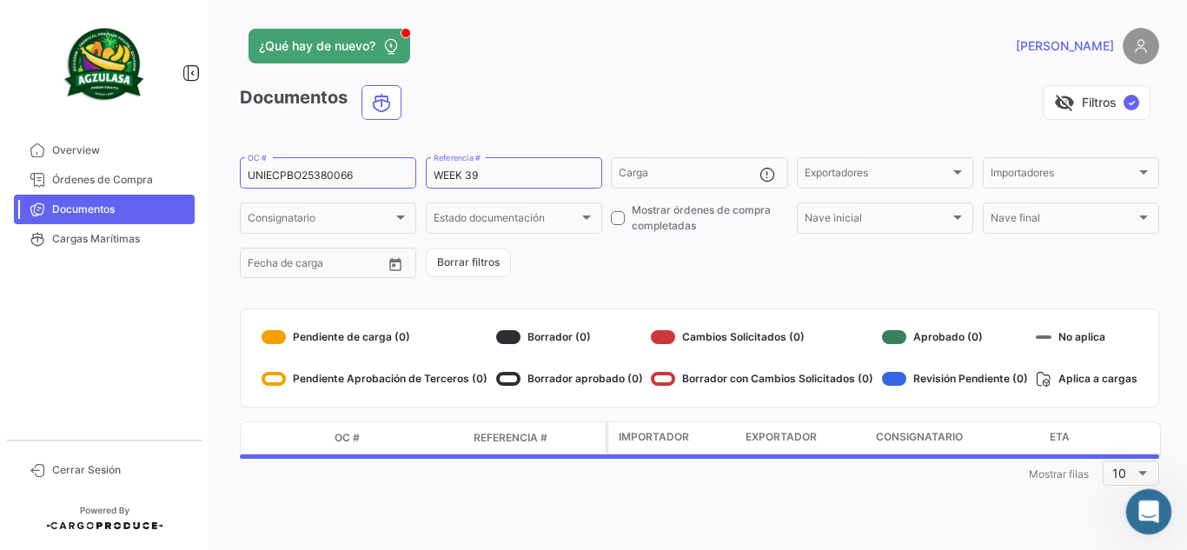
click at [1153, 505] on icon "Abrir Intercom Messenger" at bounding box center [1146, 509] width 29 height 29
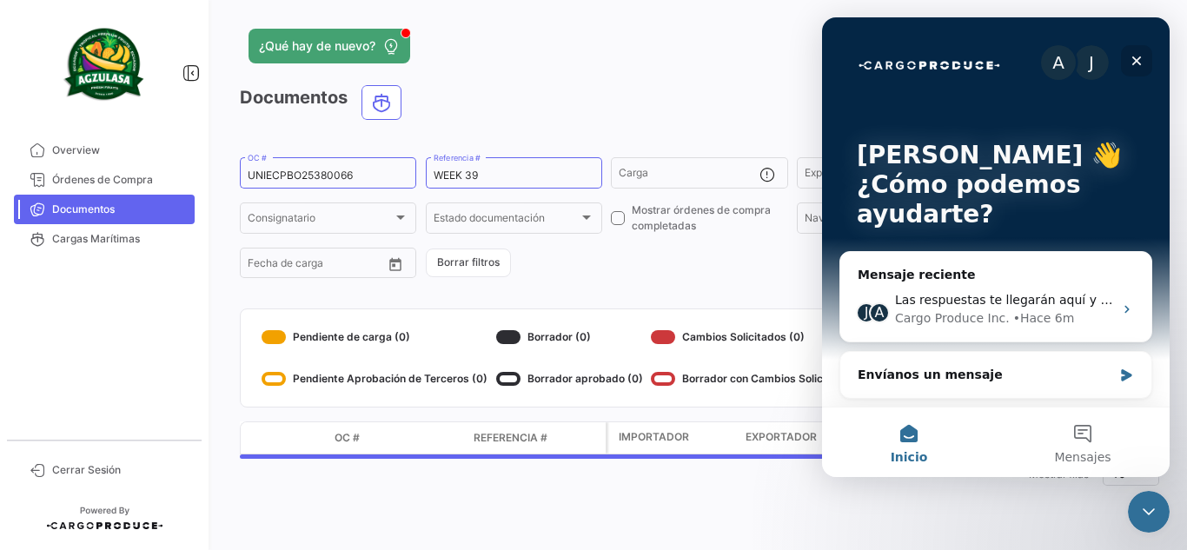
click at [1141, 56] on icon "Cerrar" at bounding box center [1137, 61] width 14 height 14
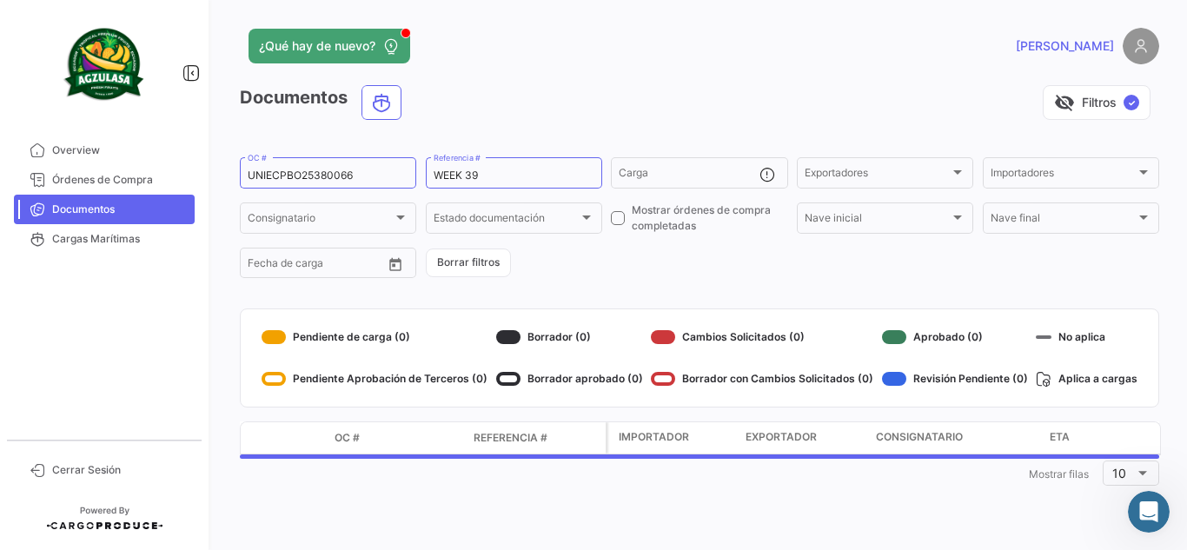
click at [780, 59] on div "[PERSON_NAME]" at bounding box center [953, 46] width 414 height 37
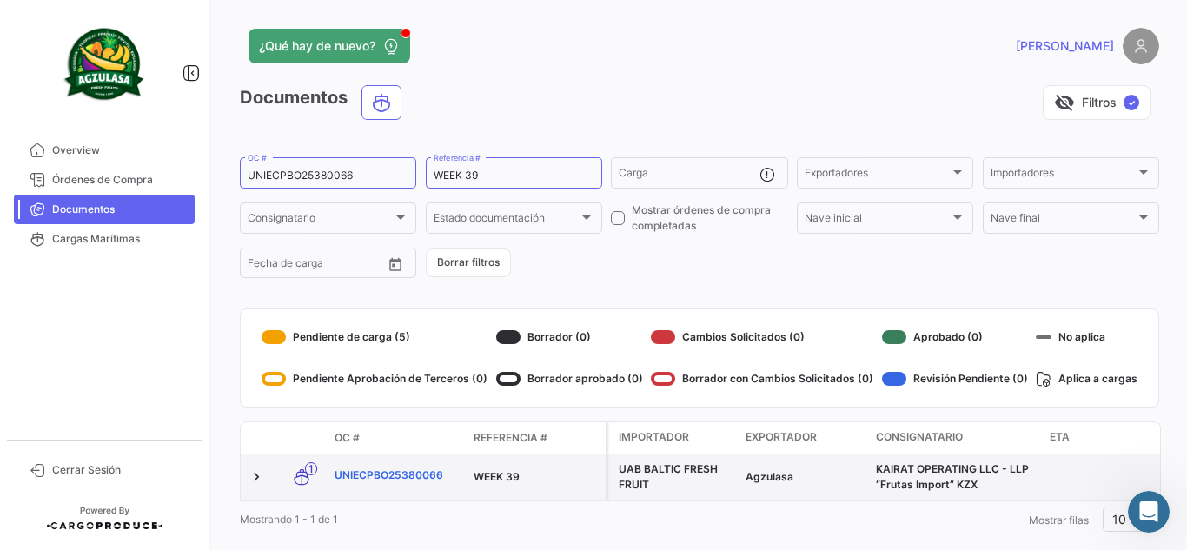
click at [403, 475] on link "UNIECPBO25380066" at bounding box center [397, 476] width 125 height 16
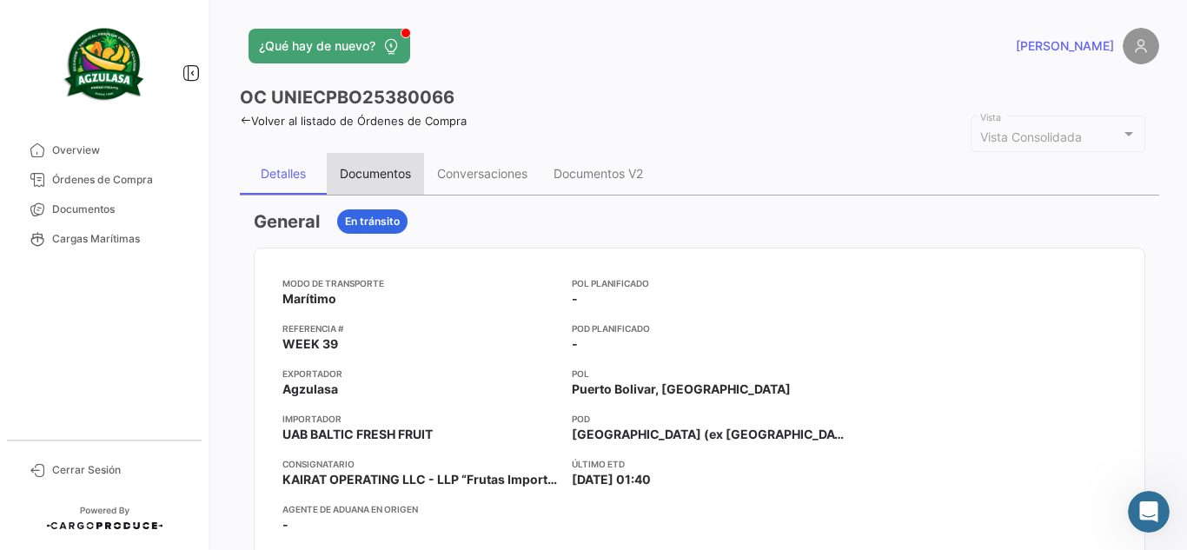
click at [376, 167] on div "Documentos" at bounding box center [375, 173] width 71 height 15
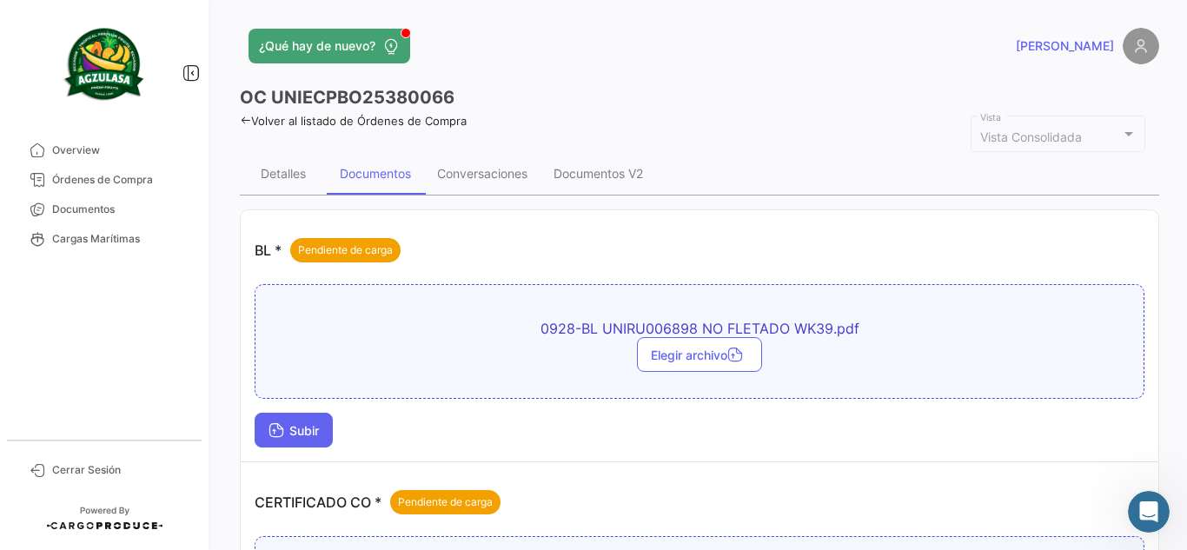
click at [300, 422] on button "Subir" at bounding box center [294, 430] width 78 height 35
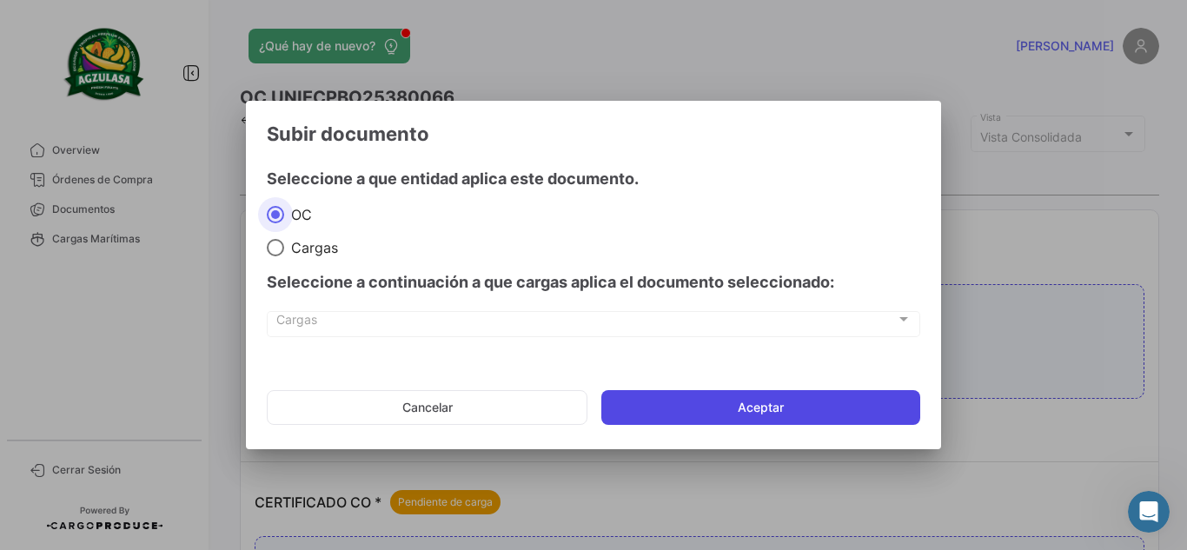
click at [737, 407] on button "Aceptar" at bounding box center [760, 407] width 319 height 35
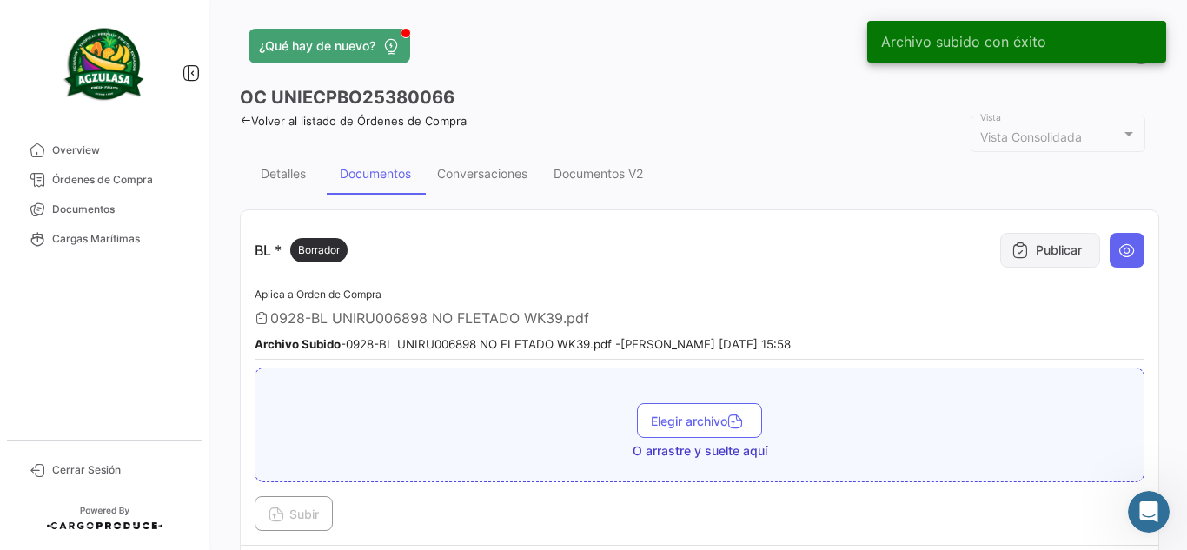
click at [1000, 249] on button "Publicar" at bounding box center [1050, 250] width 100 height 35
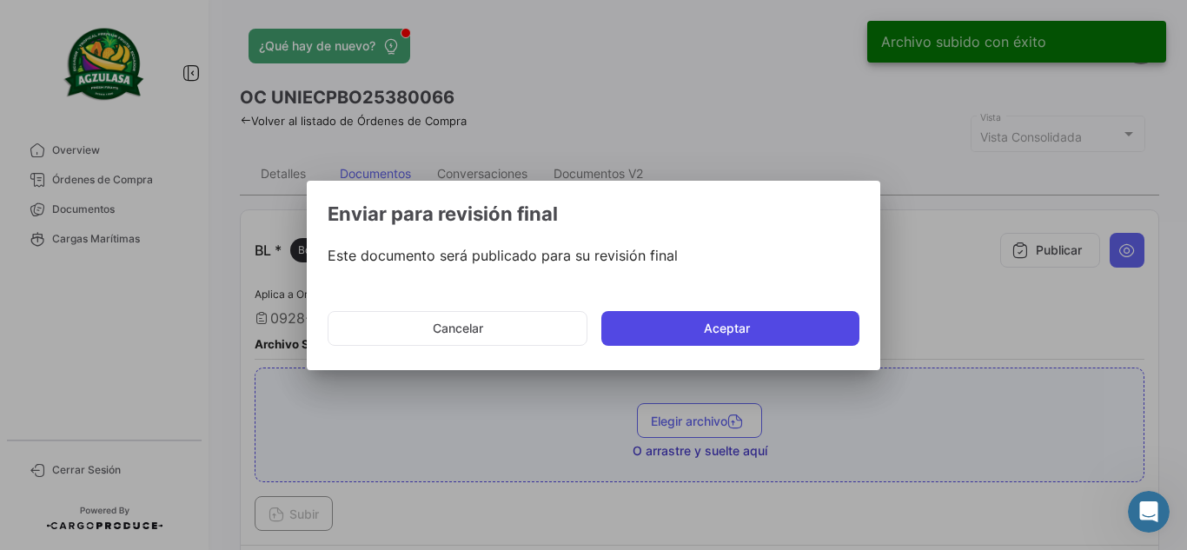
click at [718, 331] on button "Aceptar" at bounding box center [730, 328] width 258 height 35
